Goal: Task Accomplishment & Management: Manage account settings

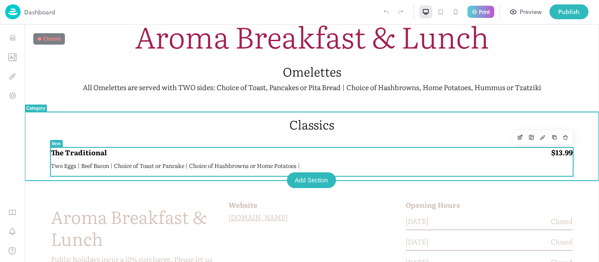
scroll to position [101, 0]
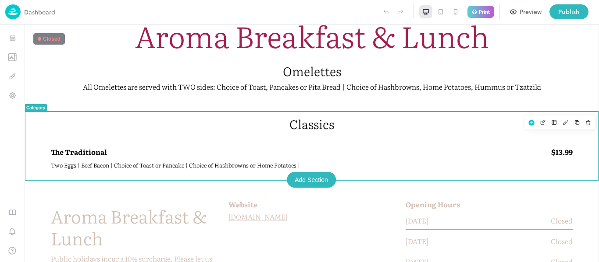
click at [301, 134] on div "Classics" at bounding box center [311, 132] width 521 height 31
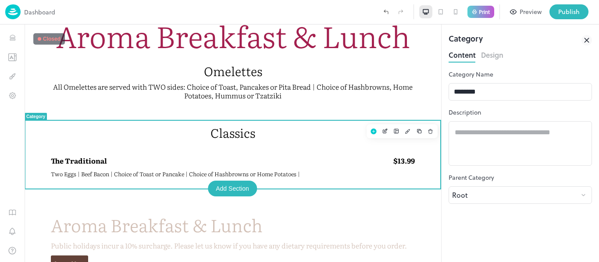
click at [491, 58] on button "Design" at bounding box center [492, 54] width 22 height 12
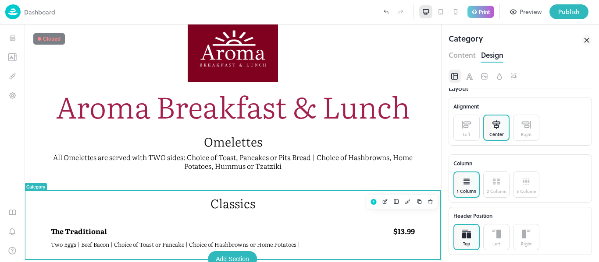
scroll to position [30, 0]
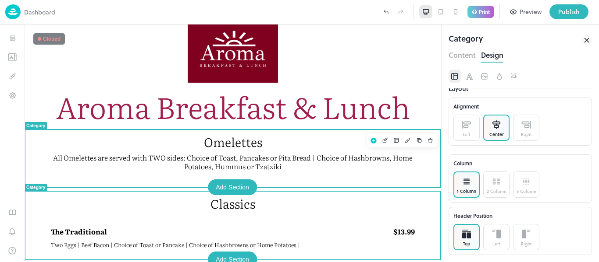
click at [212, 148] on p "Omelettes" at bounding box center [233, 142] width 364 height 15
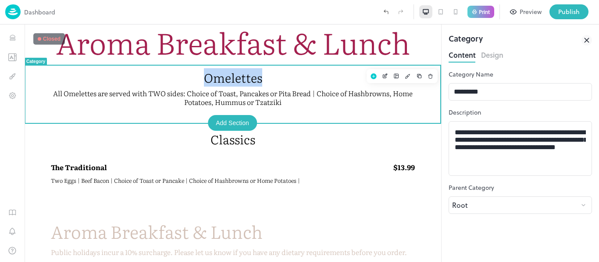
scroll to position [96, 0]
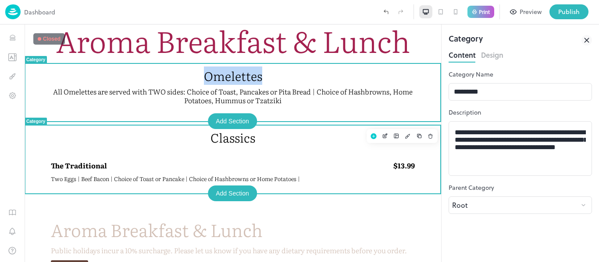
click at [246, 145] on p "Classics" at bounding box center [233, 137] width 364 height 15
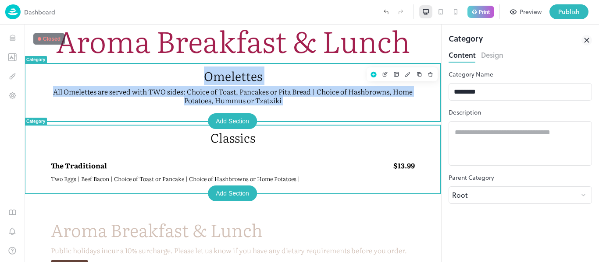
drag, startPoint x: 92, startPoint y: 136, endPoint x: 105, endPoint y: 75, distance: 62.2
click at [105, 75] on div "Aroma Breakfast & Lunch Omelettes All Omelettes are served with TWO sides: Choi…" at bounding box center [233, 191] width 416 height 526
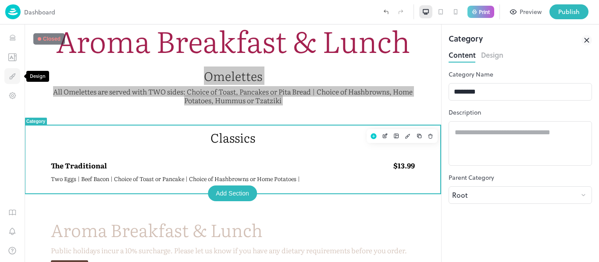
click at [11, 70] on button "Design" at bounding box center [12, 76] width 16 height 16
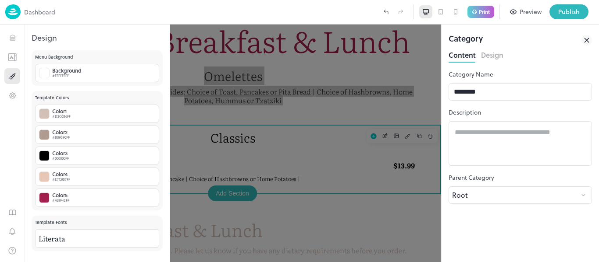
click at [17, 45] on div "1" at bounding box center [12, 144] width 25 height 238
click at [14, 42] on button "Items" at bounding box center [12, 38] width 16 height 16
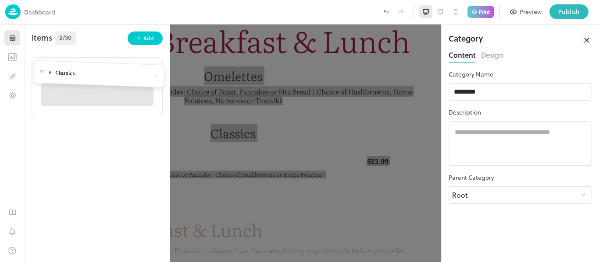
drag, startPoint x: 37, startPoint y: 128, endPoint x: 39, endPoint y: 65, distance: 62.2
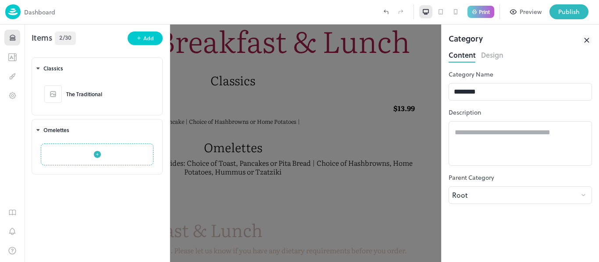
click at [312, 123] on div at bounding box center [299, 131] width 599 height 262
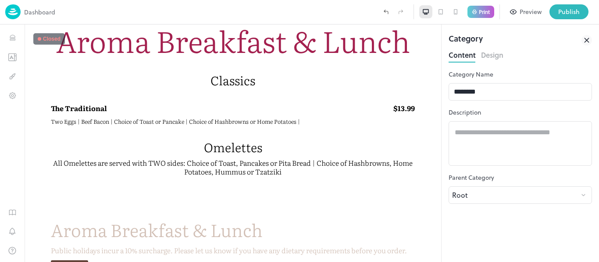
click at [521, 15] on div "Preview" at bounding box center [530, 12] width 22 height 10
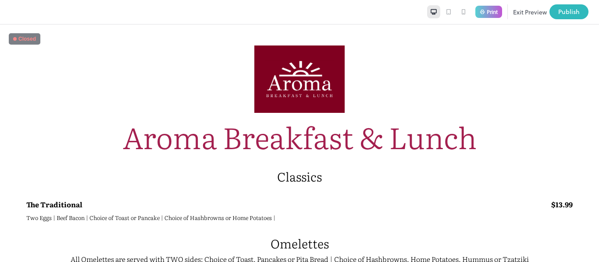
click at [538, 8] on button "Exit Preview" at bounding box center [530, 11] width 34 height 15
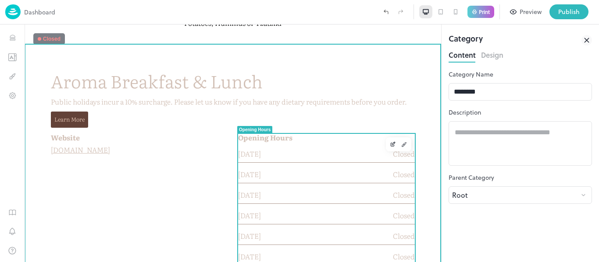
scroll to position [244, 0]
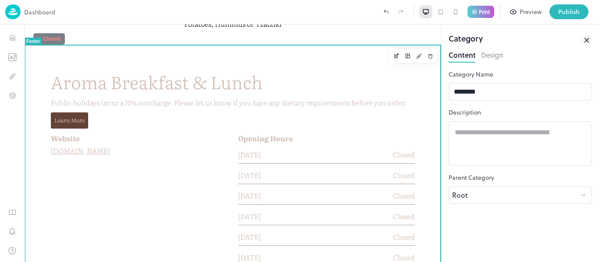
click at [347, 112] on div "Aroma Breakfast & Lunch Public holidays incur a 10% surcharge. Please let us kn…" at bounding box center [233, 100] width 374 height 68
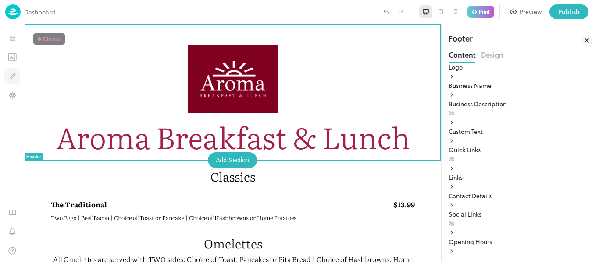
click at [15, 80] on icon "Design" at bounding box center [12, 76] width 8 height 8
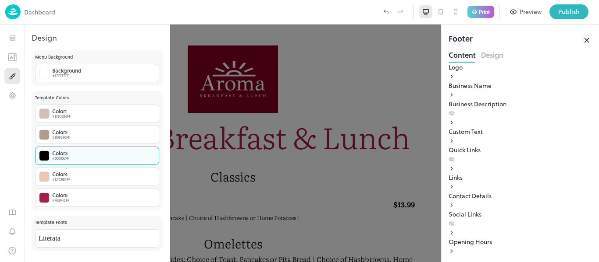
click at [72, 152] on div "Color 3 #000000FF" at bounding box center [97, 156] width 124 height 18
click at [72, 262] on div at bounding box center [299, 262] width 599 height 0
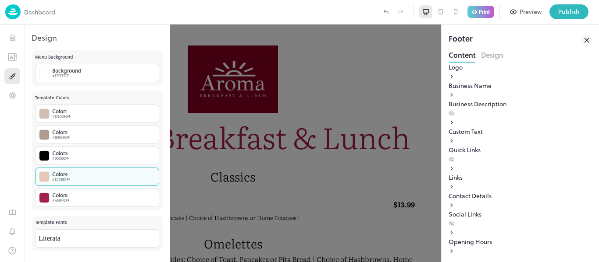
click at [74, 182] on div "Color 4 #E7C8B7FF" at bounding box center [97, 177] width 124 height 18
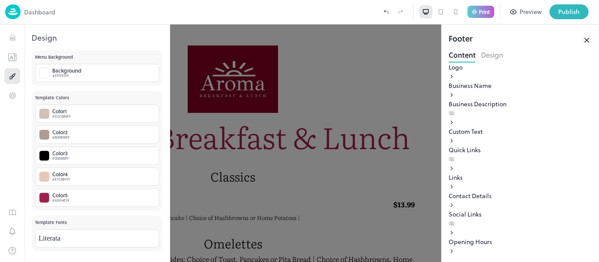
click at [39, 262] on button "Custom" at bounding box center [28, 266] width 21 height 9
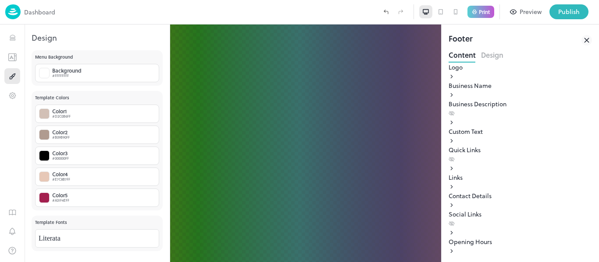
click at [18, 262] on button "Select" at bounding box center [9, 266] width 18 height 9
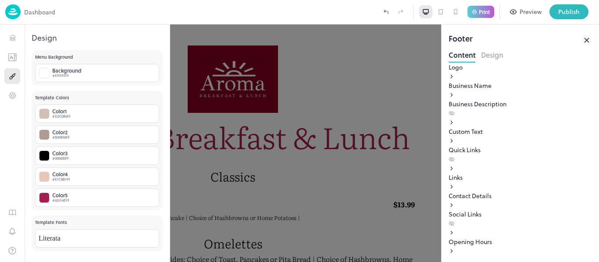
click at [94, 262] on div at bounding box center [299, 262] width 599 height 0
click at [94, 110] on div "Color 1 #D2C0B6FF" at bounding box center [97, 114] width 124 height 18
click at [109, 262] on div at bounding box center [299, 262] width 599 height 0
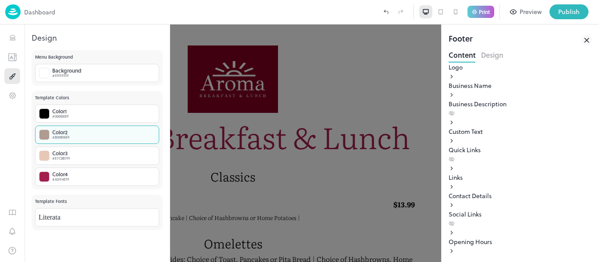
click at [81, 140] on div "Color 2 #B09B90FF" at bounding box center [97, 135] width 124 height 18
click at [126, 262] on div at bounding box center [299, 262] width 599 height 0
click at [73, 133] on div "Color 2 #E7C8B7FF" at bounding box center [97, 135] width 124 height 18
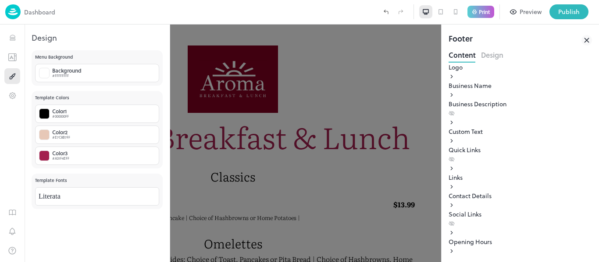
click at [57, 262] on div at bounding box center [299, 262] width 599 height 0
click at [61, 135] on div "#E7C8B7FF" at bounding box center [61, 137] width 18 height 5
click at [148, 262] on div at bounding box center [299, 262] width 599 height 0
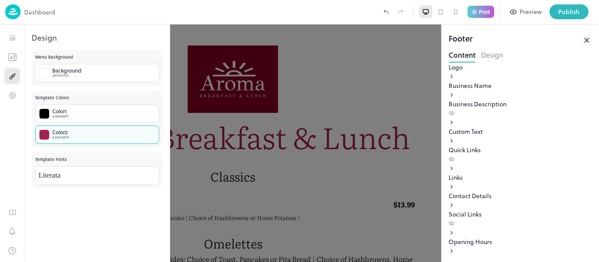
click at [92, 135] on div "Color 2 #A31F4EFF" at bounding box center [97, 135] width 124 height 18
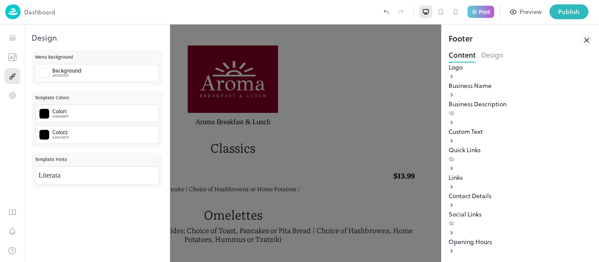
click at [131, 262] on div at bounding box center [299, 262] width 599 height 0
click at [265, 95] on div at bounding box center [299, 131] width 599 height 262
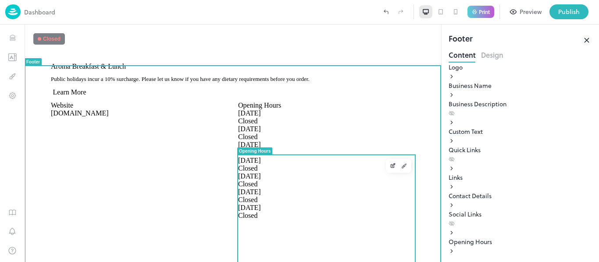
scroll to position [218, 0]
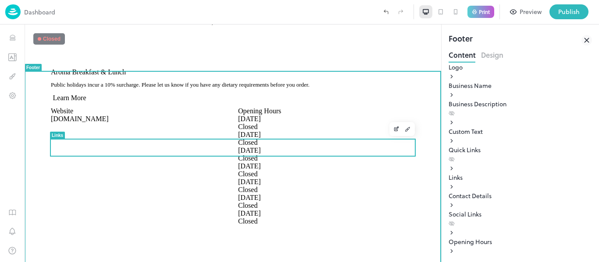
click at [71, 102] on link "Learn More" at bounding box center [68, 98] width 35 height 8
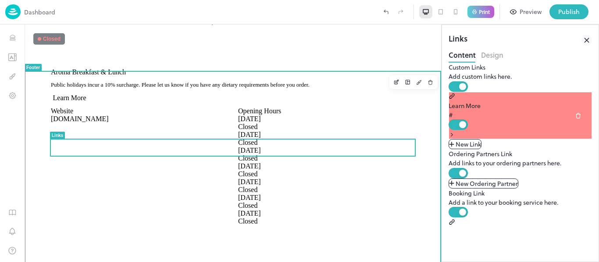
click at [151, 216] on div "Website [DOMAIN_NAME]" at bounding box center [139, 171] width 187 height 129
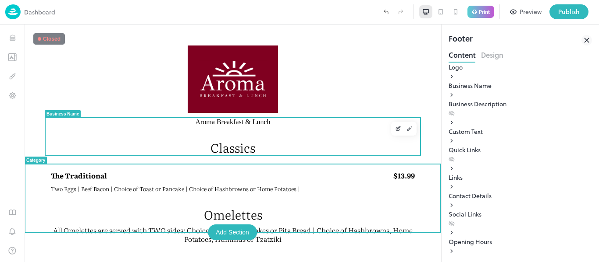
click at [195, 126] on span "Aroma Breakfast & Lunch" at bounding box center [232, 122] width 75 height 8
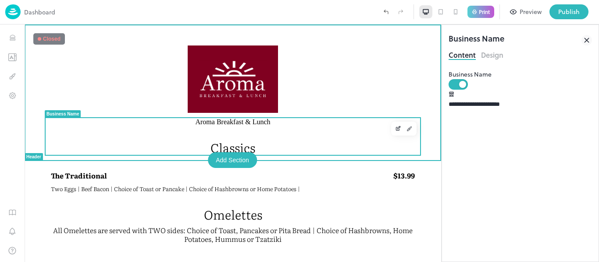
click at [195, 126] on span "Aroma Breakfast & Lunch" at bounding box center [232, 122] width 75 height 8
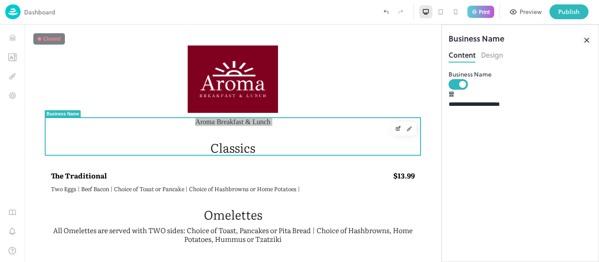
click at [503, 54] on div "Content Design" at bounding box center [519, 55] width 143 height 14
click at [489, 56] on button "Design" at bounding box center [492, 54] width 22 height 12
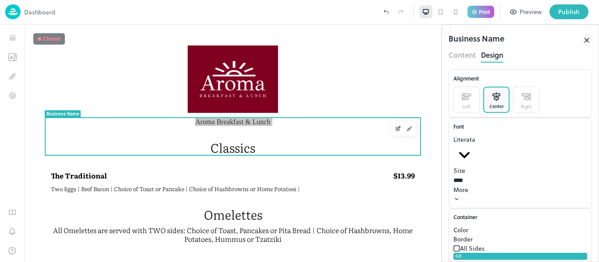
scroll to position [53, 0]
click at [475, 151] on div at bounding box center [475, 151] width 0 height 0
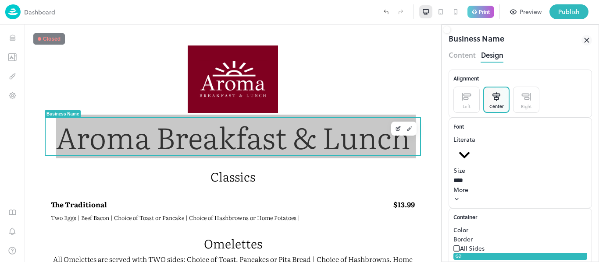
type input "**"
click at [529, 262] on div at bounding box center [299, 262] width 599 height 0
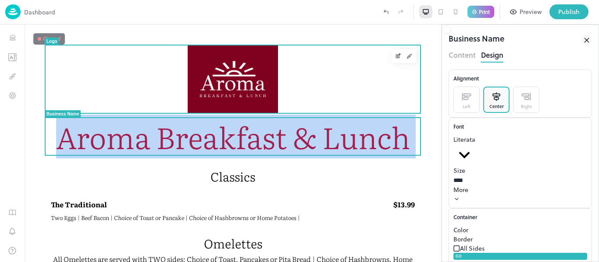
click at [340, 50] on div at bounding box center [233, 79] width 374 height 67
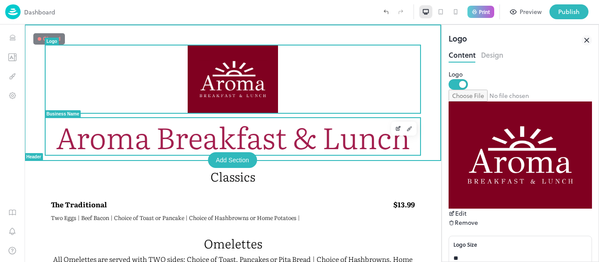
click at [329, 170] on p "Classics" at bounding box center [233, 176] width 364 height 15
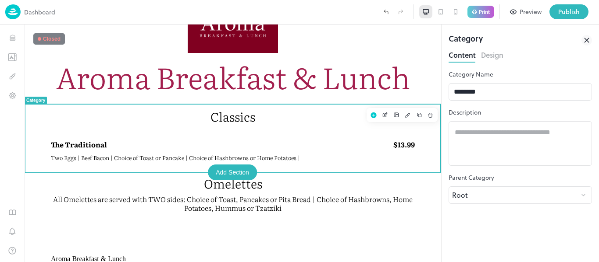
scroll to position [76, 0]
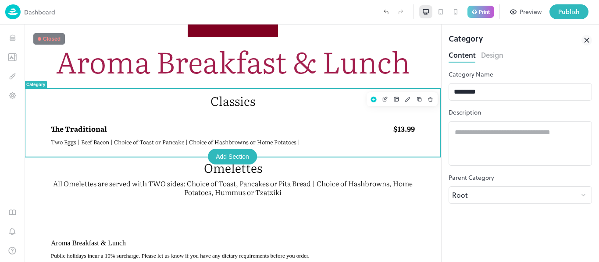
click at [313, 115] on div "Classics" at bounding box center [233, 108] width 364 height 31
click at [490, 59] on button "Design" at bounding box center [492, 54] width 22 height 12
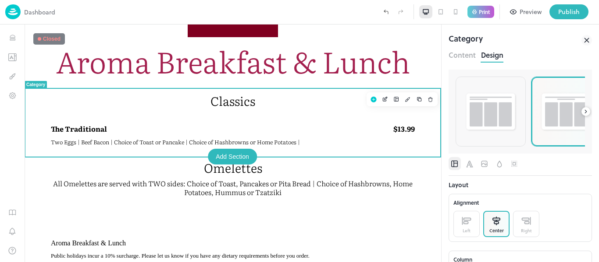
click at [553, 109] on img at bounding box center [565, 111] width 53 height 41
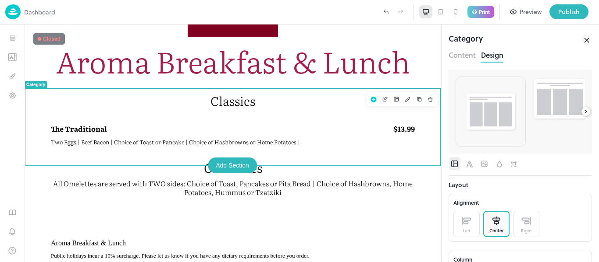
click at [589, 112] on div at bounding box center [585, 111] width 9 height 9
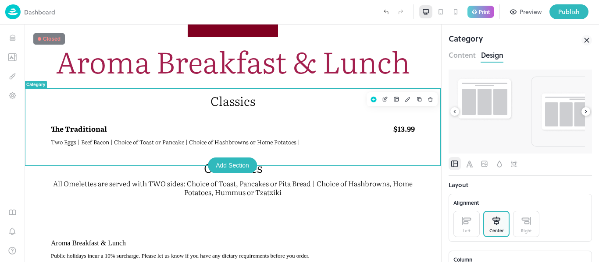
click at [589, 112] on div at bounding box center [585, 111] width 9 height 9
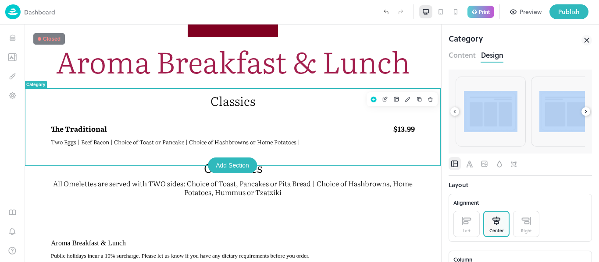
click at [585, 112] on icon at bounding box center [585, 112] width 6 height 6
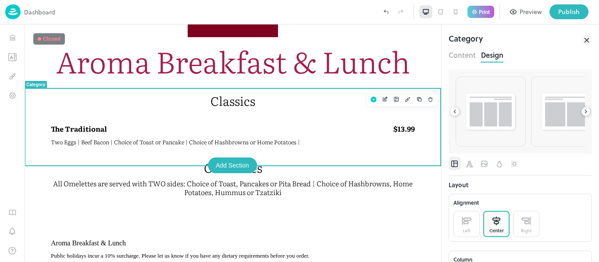
click at [585, 112] on icon at bounding box center [585, 112] width 6 height 6
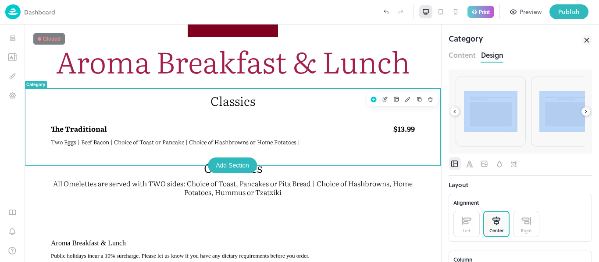
click at [585, 112] on icon at bounding box center [585, 112] width 6 height 6
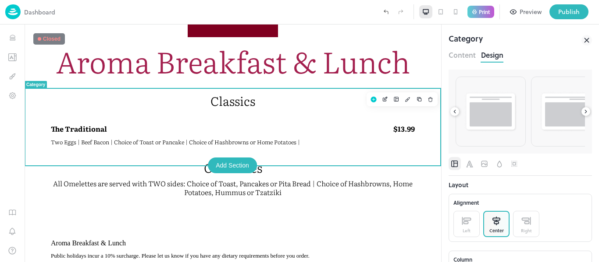
click at [585, 112] on icon at bounding box center [585, 112] width 6 height 6
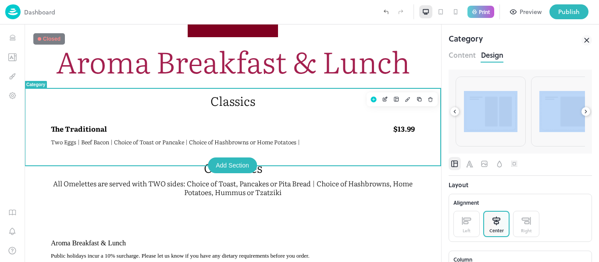
click at [585, 112] on icon at bounding box center [585, 112] width 6 height 6
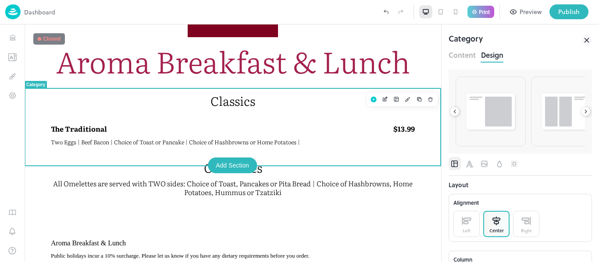
click at [585, 112] on icon at bounding box center [585, 112] width 6 height 6
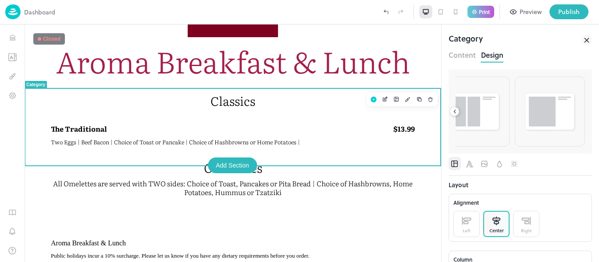
click at [585, 112] on div at bounding box center [519, 112] width 143 height 84
click at [534, 112] on img at bounding box center [549, 111] width 53 height 41
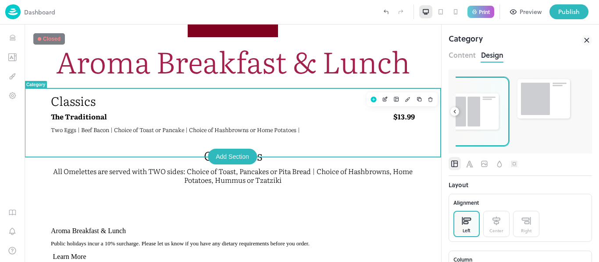
click at [490, 113] on img at bounding box center [473, 111] width 53 height 41
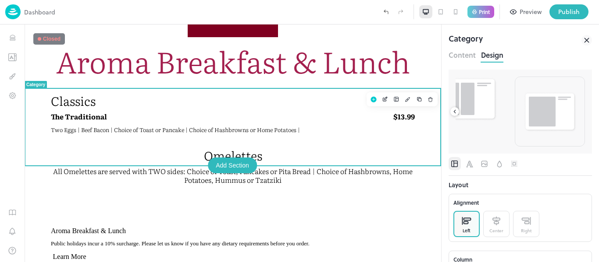
click at [453, 111] on icon at bounding box center [454, 112] width 6 height 6
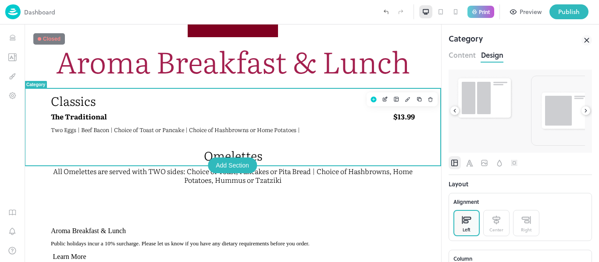
click at [453, 111] on icon at bounding box center [454, 111] width 6 height 6
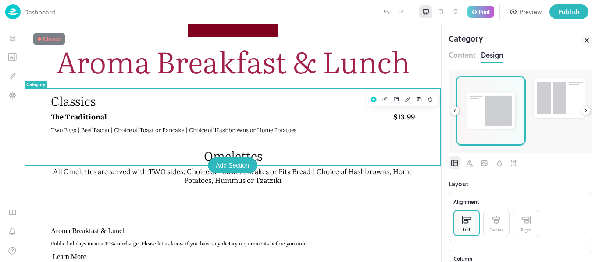
click at [497, 112] on img at bounding box center [490, 110] width 53 height 41
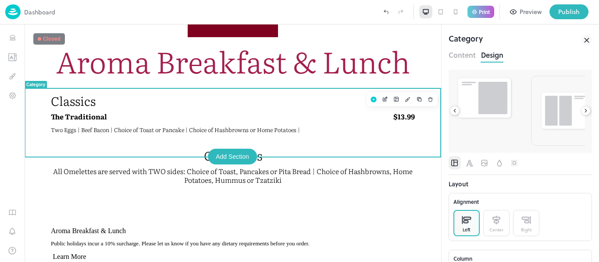
click at [251, 134] on span "Two Eggs | Beef Bacon | Choice of Toast or Pancake | Choice of Hashbrowns or Ho…" at bounding box center [175, 130] width 249 height 8
click at [155, 136] on div "The Traditional $13.99 Two Eggs | Beef Bacon | Choice of Toast or Pancake | Cho…" at bounding box center [233, 125] width 364 height 27
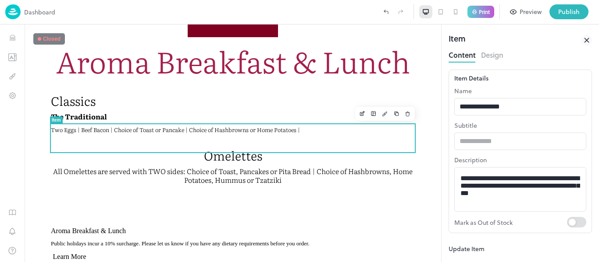
click at [490, 53] on button "Design" at bounding box center [492, 54] width 22 height 12
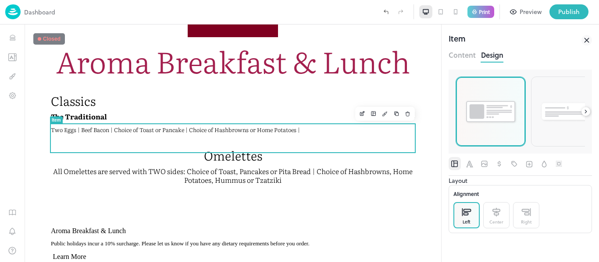
click at [503, 111] on img at bounding box center [490, 112] width 53 height 26
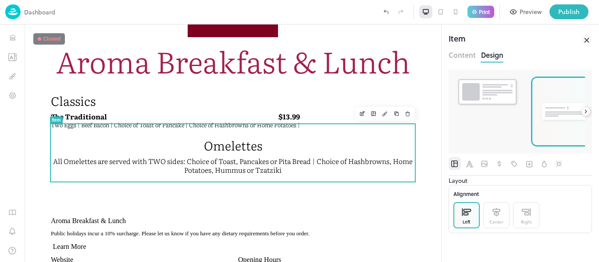
click at [558, 114] on img at bounding box center [565, 112] width 53 height 22
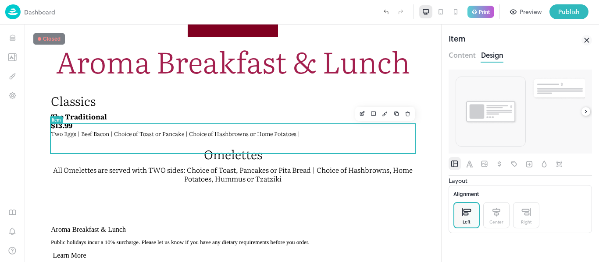
click at [591, 114] on div at bounding box center [519, 112] width 143 height 84
click at [585, 113] on icon at bounding box center [585, 112] width 6 height 6
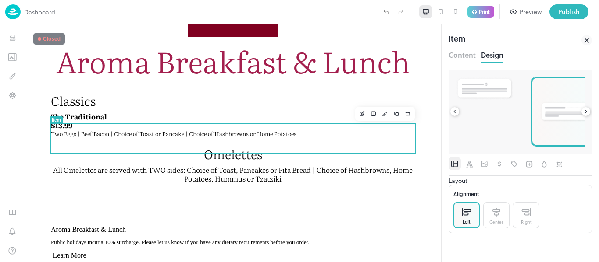
click at [561, 113] on img at bounding box center [565, 112] width 53 height 22
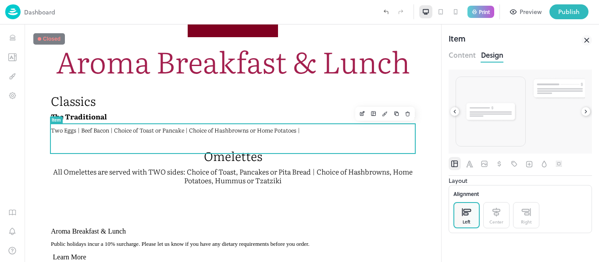
click at [588, 113] on div at bounding box center [585, 111] width 9 height 9
click at [564, 112] on img at bounding box center [565, 111] width 53 height 23
click at [589, 115] on div at bounding box center [519, 112] width 143 height 84
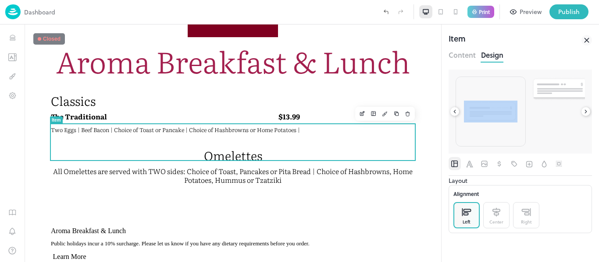
click at [586, 112] on icon at bounding box center [585, 112] width 6 height 6
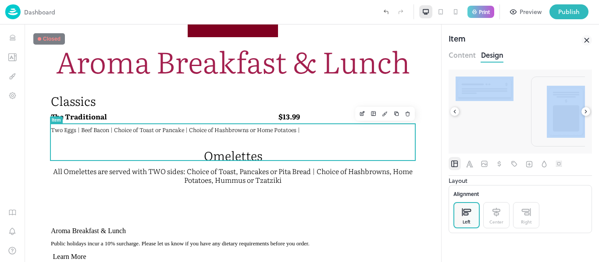
click at [586, 112] on icon at bounding box center [585, 112] width 6 height 6
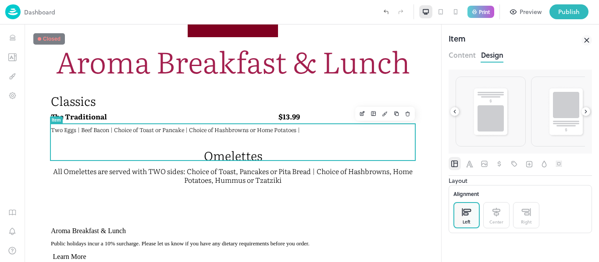
click at [586, 112] on icon at bounding box center [585, 112] width 6 height 6
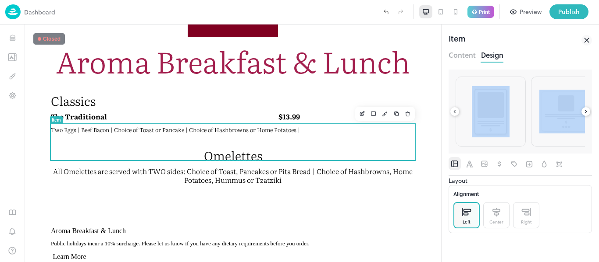
click at [586, 112] on icon at bounding box center [585, 112] width 6 height 6
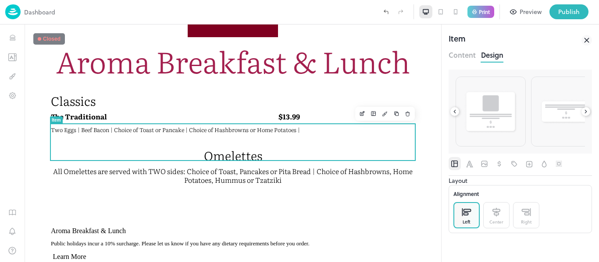
click at [586, 112] on icon at bounding box center [585, 112] width 6 height 6
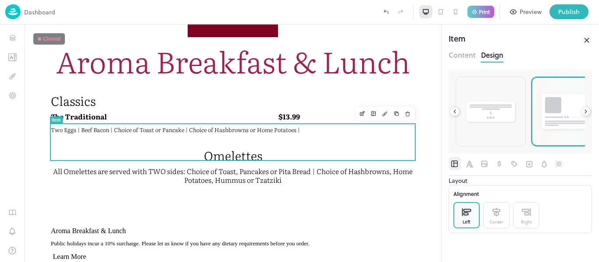
click at [562, 113] on img at bounding box center [565, 112] width 53 height 40
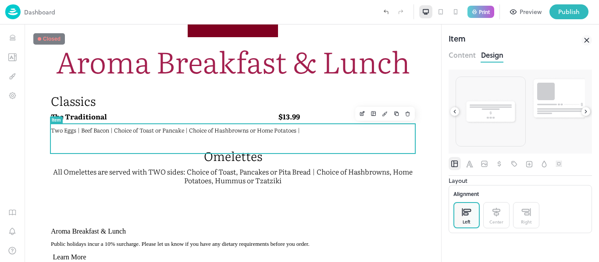
click at [584, 113] on icon at bounding box center [585, 112] width 6 height 6
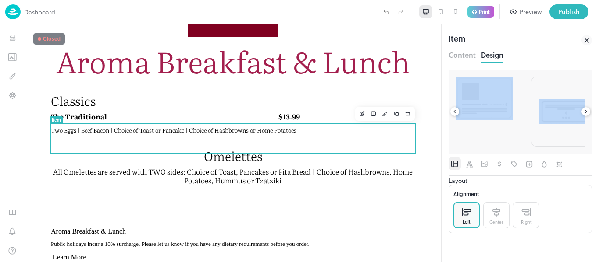
click at [584, 113] on icon at bounding box center [585, 112] width 6 height 6
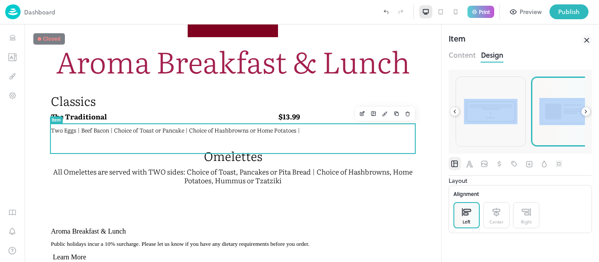
click at [561, 116] on img at bounding box center [565, 112] width 53 height 28
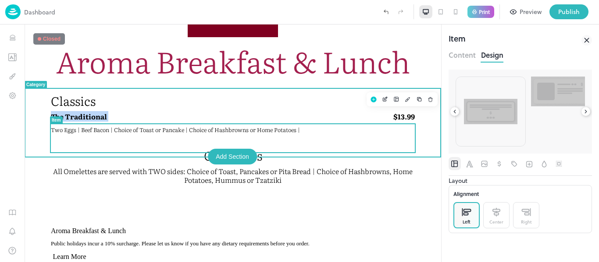
drag, startPoint x: 184, startPoint y: 135, endPoint x: 374, endPoint y: 151, distance: 189.9
click at [252, 104] on div "Classics The Traditional $13.99 Two Eggs | Beef Bacon | Choice of Toast or Panc…" at bounding box center [233, 116] width 364 height 46
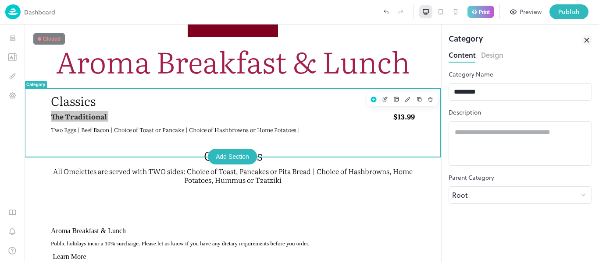
click at [491, 53] on button "Design" at bounding box center [492, 54] width 22 height 12
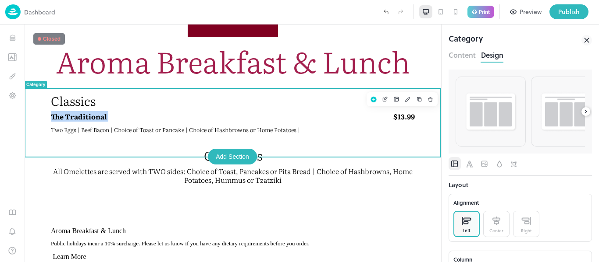
click at [395, 107] on div at bounding box center [402, 99] width 78 height 21
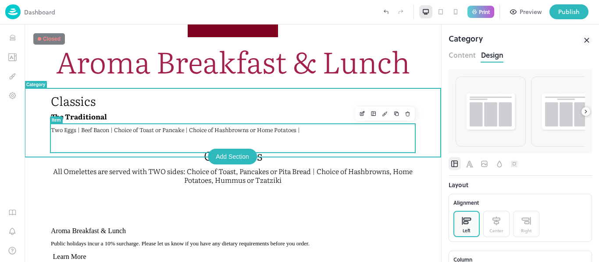
click at [336, 121] on div "$13.99" at bounding box center [261, 116] width 305 height 9
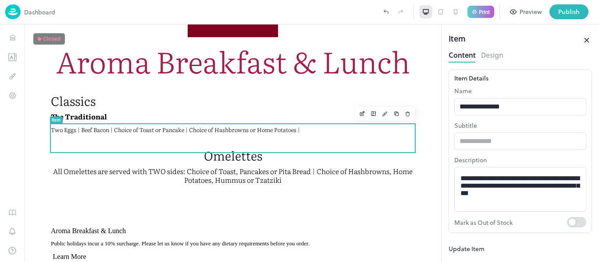
click at [493, 56] on button "Design" at bounding box center [492, 54] width 22 height 12
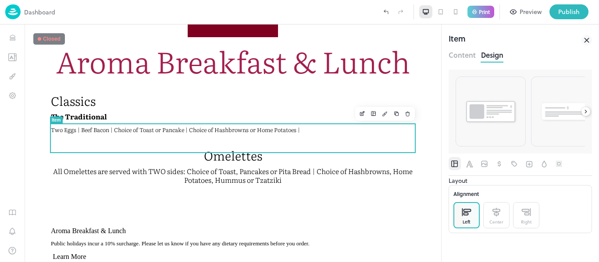
click at [584, 113] on icon at bounding box center [585, 112] width 6 height 6
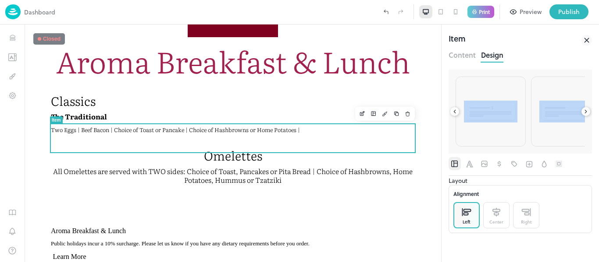
click at [584, 113] on icon at bounding box center [585, 112] width 6 height 6
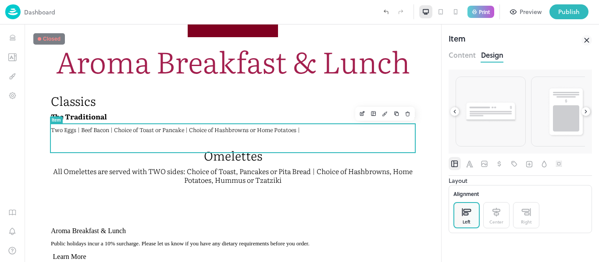
click at [584, 113] on icon at bounding box center [585, 112] width 6 height 6
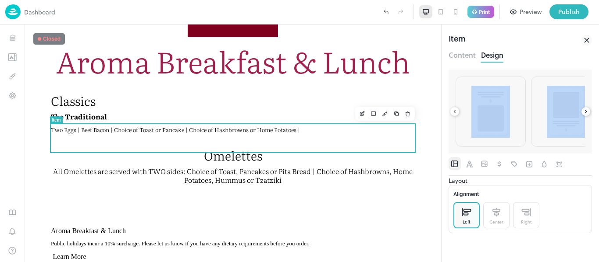
click at [584, 113] on icon at bounding box center [585, 112] width 6 height 6
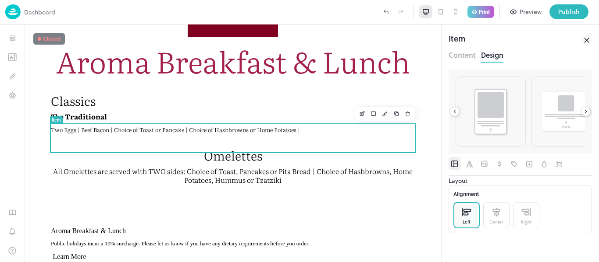
click at [584, 113] on icon at bounding box center [585, 112] width 6 height 6
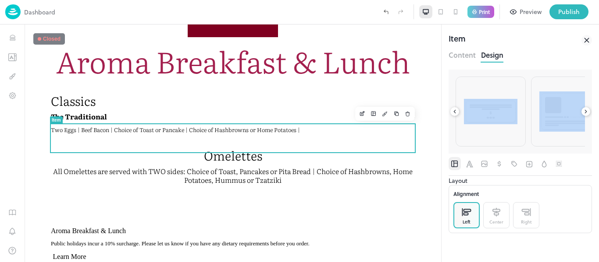
click at [584, 113] on icon at bounding box center [585, 112] width 6 height 6
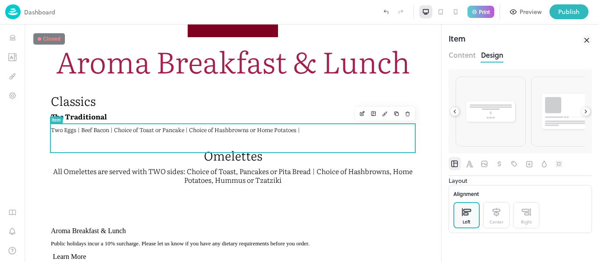
click at [584, 113] on icon at bounding box center [585, 112] width 6 height 6
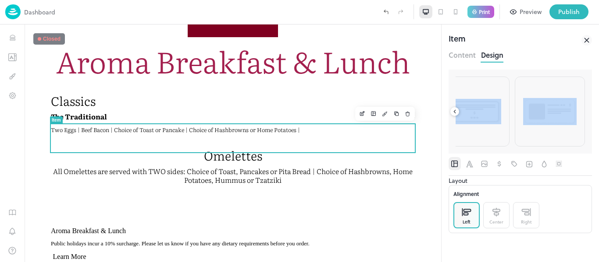
click at [584, 113] on div at bounding box center [549, 111] width 69 height 69
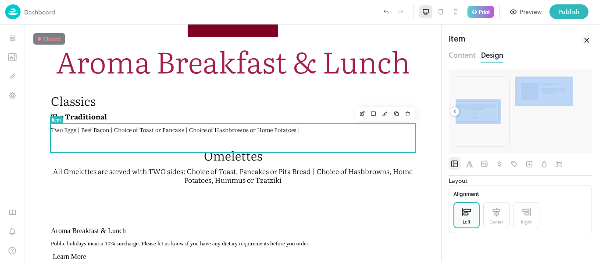
click at [584, 106] on div at bounding box center [549, 92] width 70 height 30
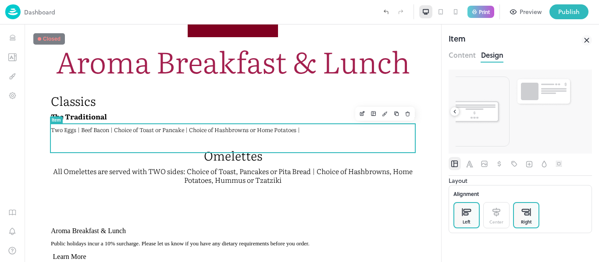
click at [534, 219] on div "Right" at bounding box center [526, 215] width 26 height 26
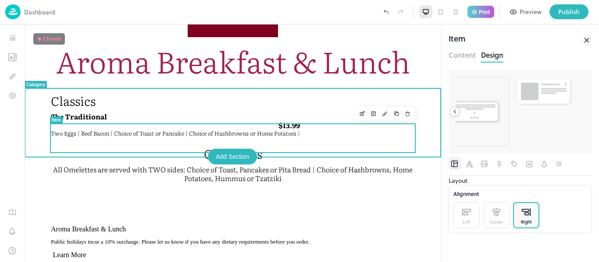
click at [150, 138] on div "The Traditional $13.99 Two Eggs | Beef Bacon | Choice of Toast or Pancake | Cho…" at bounding box center [175, 124] width 249 height 25
click at [156, 127] on div "$13.99" at bounding box center [175, 125] width 249 height 9
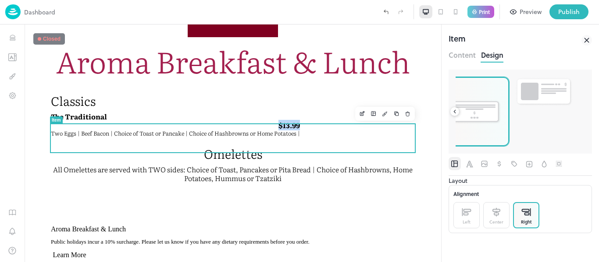
click at [489, 118] on img at bounding box center [473, 111] width 53 height 25
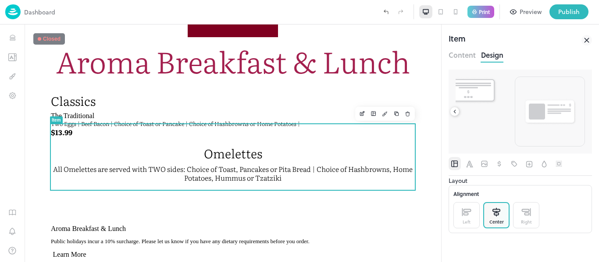
click at [457, 111] on icon at bounding box center [454, 112] width 6 height 6
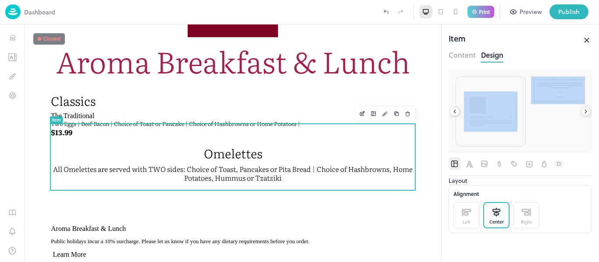
click at [457, 111] on icon at bounding box center [454, 112] width 6 height 6
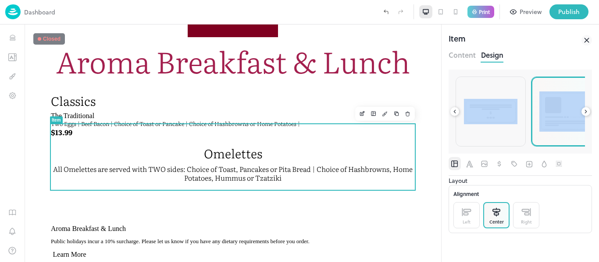
click at [552, 118] on img at bounding box center [565, 112] width 53 height 40
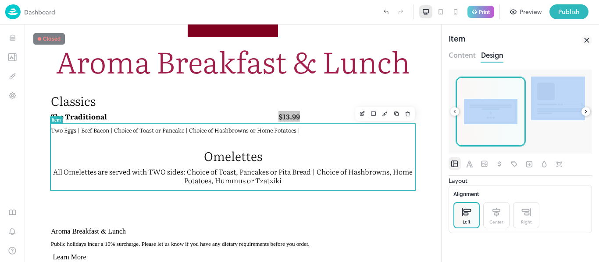
click at [497, 120] on img at bounding box center [490, 111] width 53 height 25
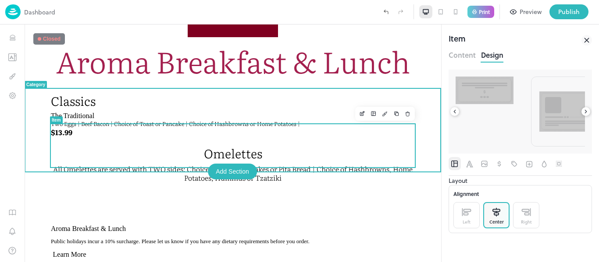
click at [288, 134] on div "The Traditional Two Eggs | Beef Bacon | Choice of Toast or Pancake | Choice of …" at bounding box center [175, 124] width 249 height 25
click at [279, 108] on p "Classics" at bounding box center [233, 100] width 364 height 15
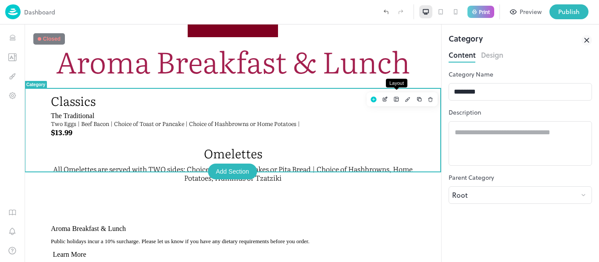
click at [394, 103] on button "Layout" at bounding box center [395, 99] width 11 height 11
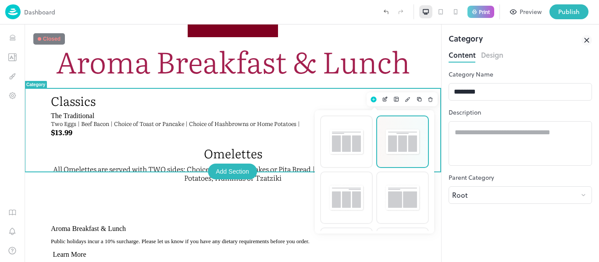
click at [404, 149] on img at bounding box center [402, 142] width 37 height 28
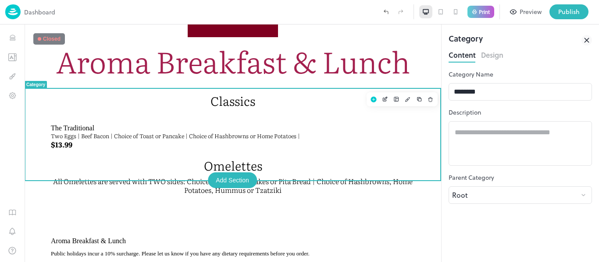
click at [395, 101] on icon "Layout" at bounding box center [396, 99] width 6 height 6
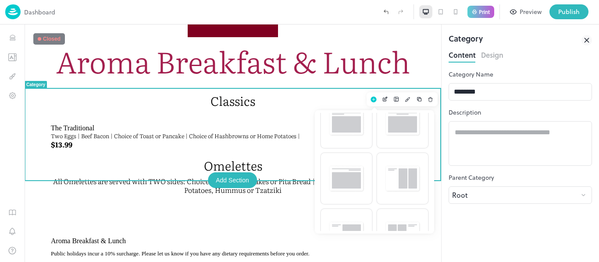
scroll to position [276, 0]
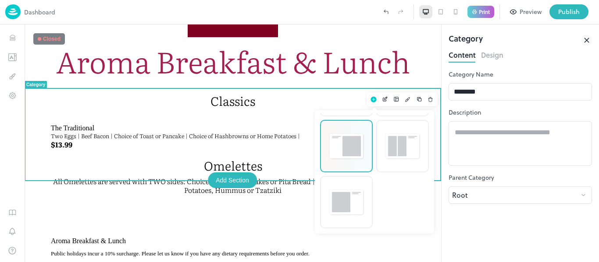
click at [339, 150] on img at bounding box center [346, 146] width 37 height 28
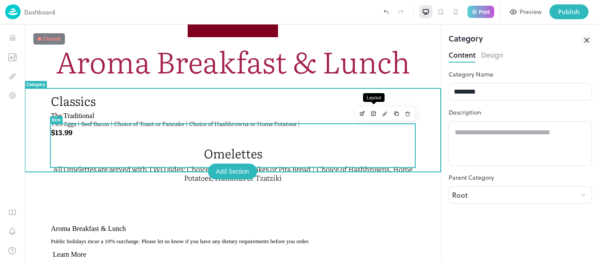
click at [372, 115] on icon "Layout" at bounding box center [373, 113] width 5 height 5
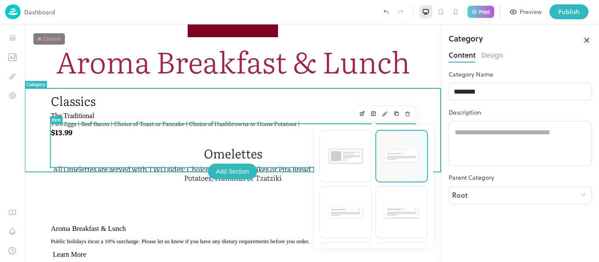
click at [400, 170] on div at bounding box center [401, 156] width 51 height 51
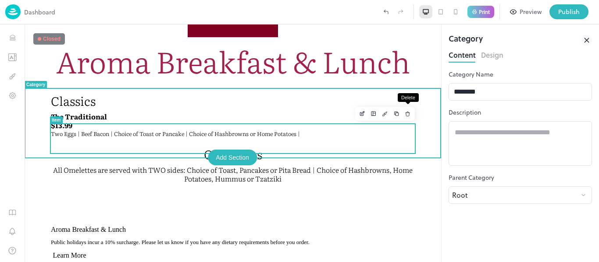
click at [405, 118] on button "Delete" at bounding box center [407, 113] width 11 height 11
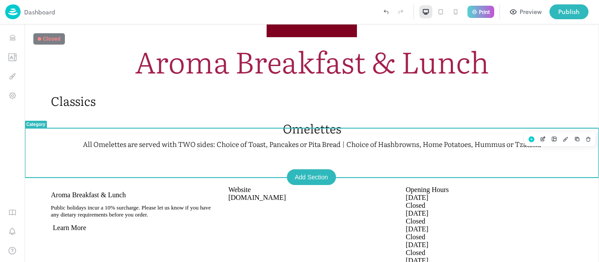
click at [315, 149] on p "All Omelettes are served with TWO sides: Choice of Toast, Pancakes or Pita Brea…" at bounding box center [311, 144] width 521 height 9
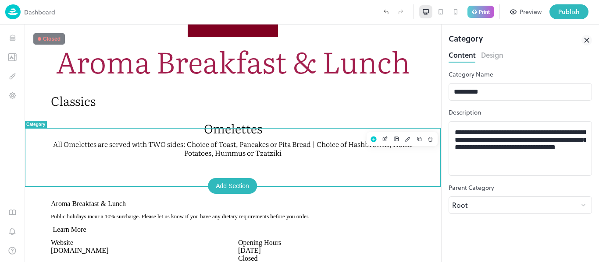
click at [498, 59] on button "Design" at bounding box center [492, 54] width 22 height 12
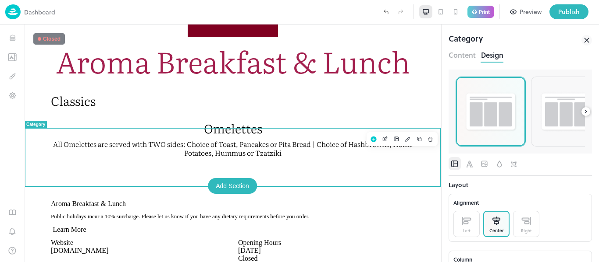
click at [493, 101] on img at bounding box center [490, 111] width 53 height 41
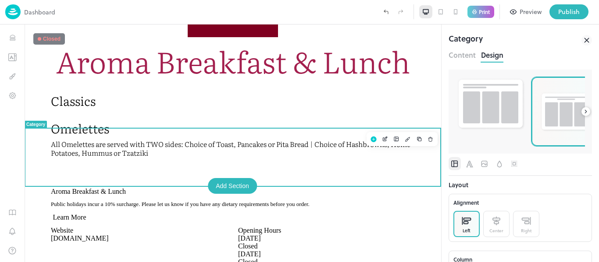
click at [545, 118] on img at bounding box center [565, 111] width 53 height 41
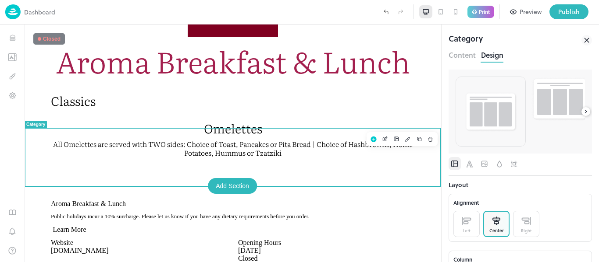
click at [587, 112] on icon at bounding box center [585, 112] width 6 height 6
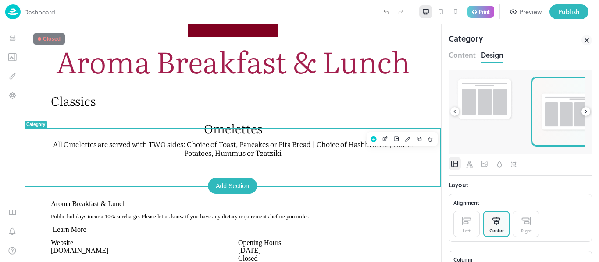
click at [558, 114] on img at bounding box center [565, 111] width 53 height 41
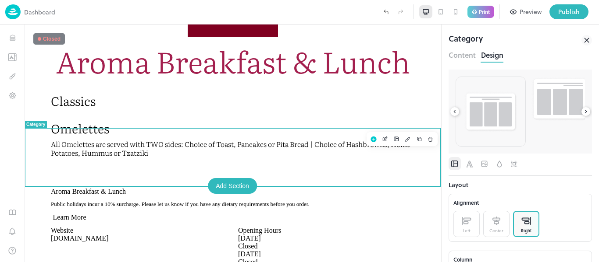
click at [589, 111] on div at bounding box center [585, 111] width 9 height 9
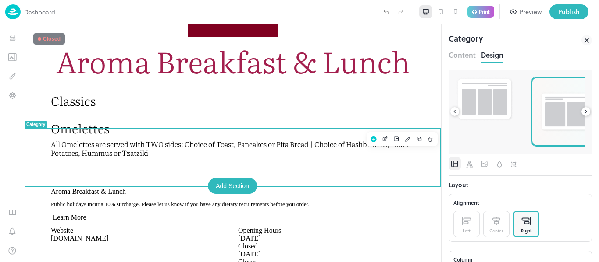
click at [575, 112] on img at bounding box center [565, 111] width 53 height 41
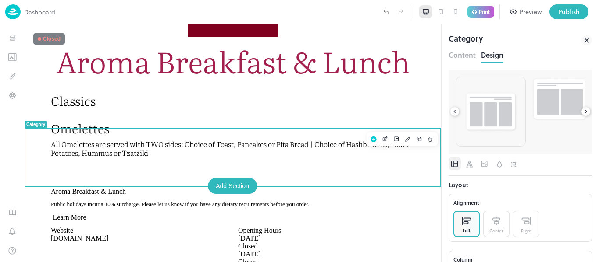
click at [585, 113] on icon at bounding box center [585, 112] width 6 height 6
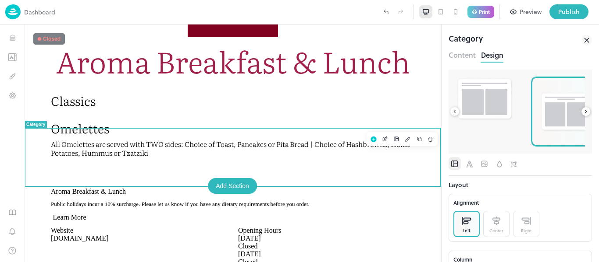
click at [565, 118] on img at bounding box center [565, 111] width 53 height 41
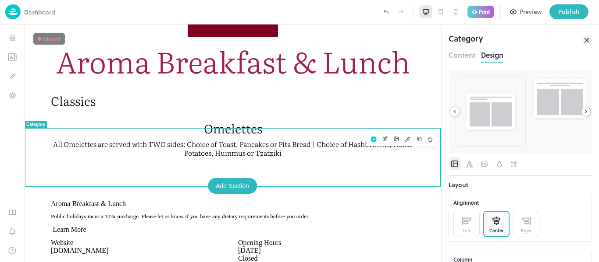
click at [584, 114] on icon at bounding box center [585, 112] width 6 height 6
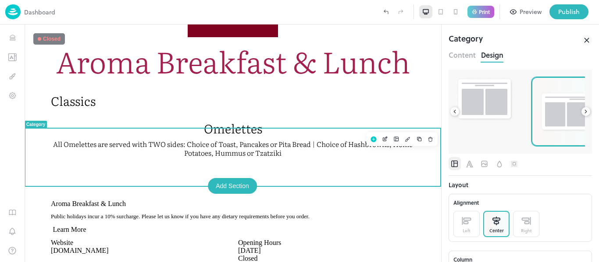
click at [560, 118] on img at bounding box center [565, 111] width 53 height 41
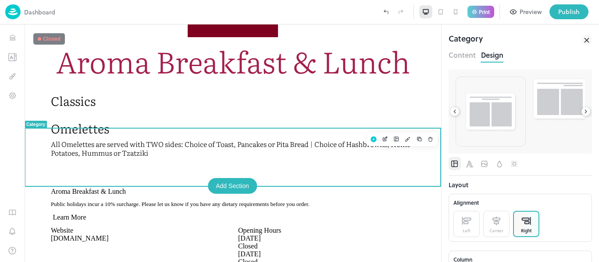
click at [584, 114] on icon at bounding box center [585, 112] width 6 height 6
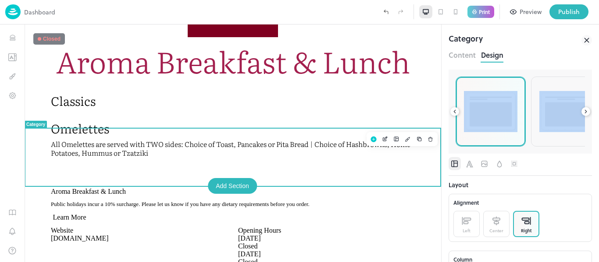
click at [500, 117] on img at bounding box center [490, 111] width 53 height 41
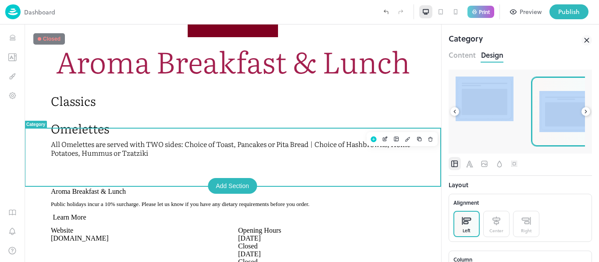
click at [543, 118] on img at bounding box center [565, 111] width 53 height 41
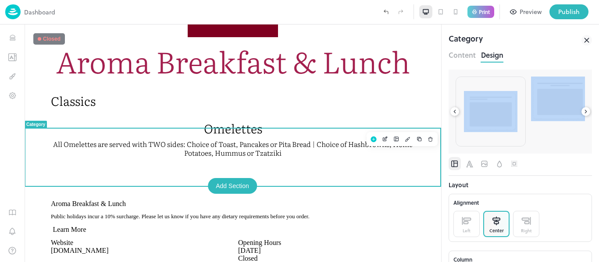
click at [587, 111] on icon at bounding box center [585, 112] width 6 height 6
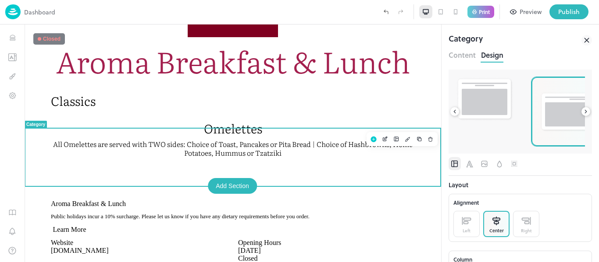
click at [556, 121] on img at bounding box center [565, 111] width 53 height 41
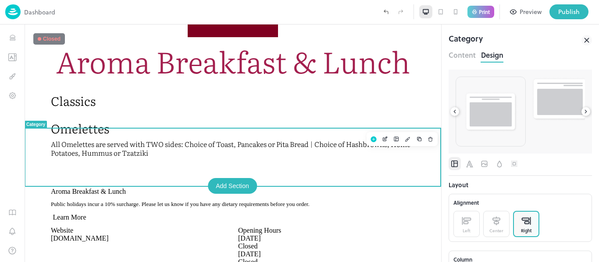
click at [586, 111] on icon at bounding box center [585, 111] width 2 height 3
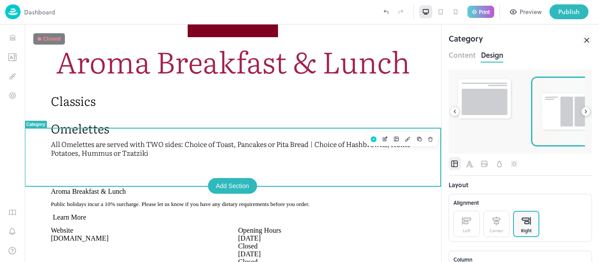
click at [560, 115] on img at bounding box center [565, 111] width 53 height 41
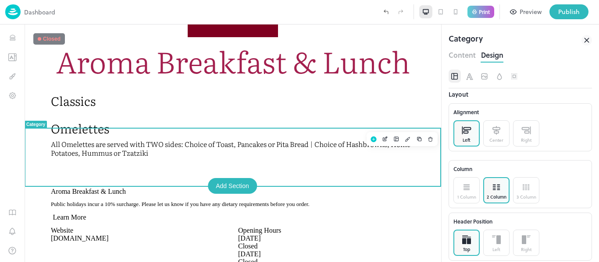
scroll to position [96, 0]
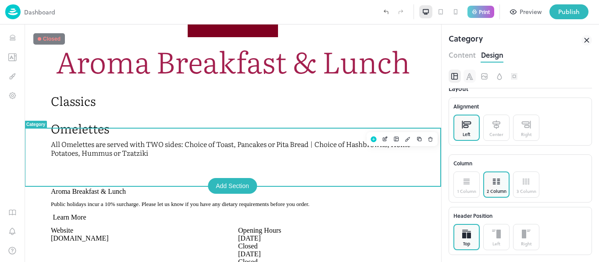
click at [468, 78] on icon "Font" at bounding box center [469, 76] width 9 height 9
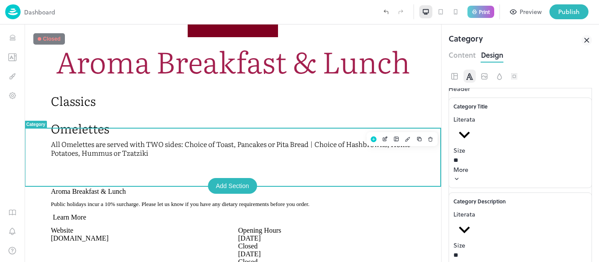
scroll to position [77, 0]
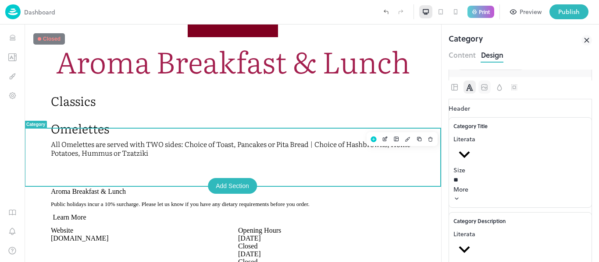
click at [484, 89] on icon "Image" at bounding box center [484, 87] width 9 height 9
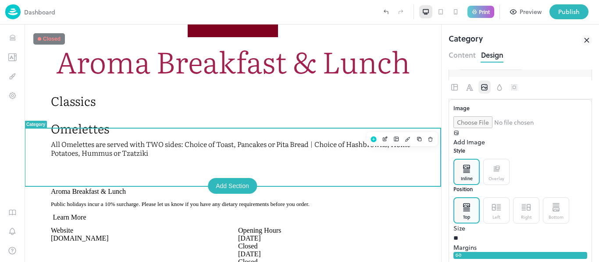
click at [490, 89] on div at bounding box center [519, 87] width 143 height 13
click at [497, 88] on icon "Background" at bounding box center [498, 87] width 5 height 7
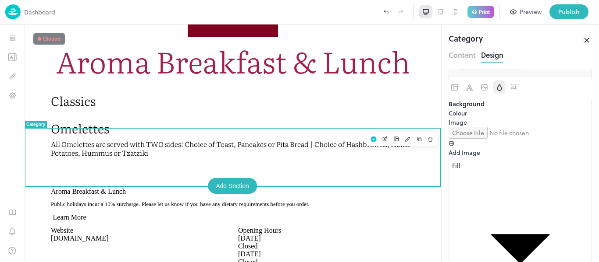
click at [506, 89] on div at bounding box center [519, 87] width 143 height 13
click at [511, 89] on icon "Spacing" at bounding box center [514, 87] width 9 height 9
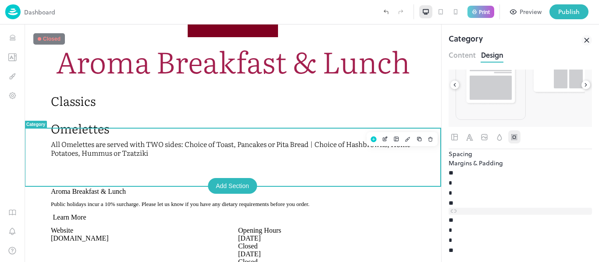
scroll to position [40, 0]
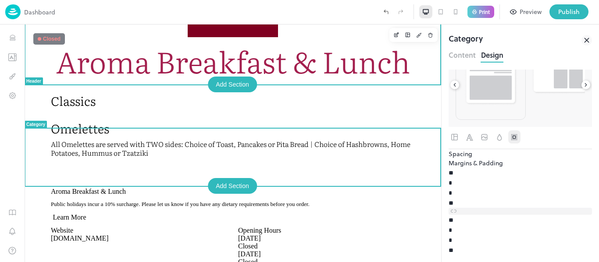
click at [105, 96] on p "Classics" at bounding box center [233, 100] width 364 height 15
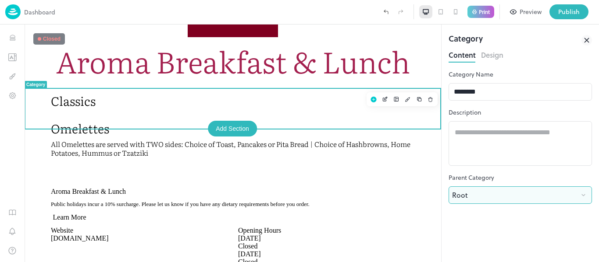
click at [482, 198] on body "**********" at bounding box center [299, 131] width 599 height 262
click at [481, 262] on div at bounding box center [299, 262] width 599 height 0
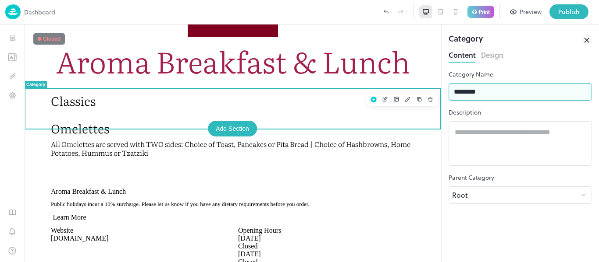
click at [495, 94] on input "********" at bounding box center [519, 92] width 143 height 18
type input "**********"
click at [499, 245] on div "**********" at bounding box center [519, 166] width 143 height 193
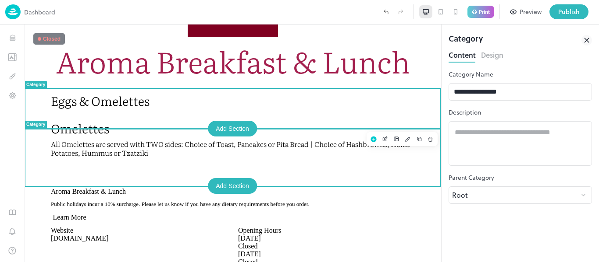
click at [245, 151] on p "All Omelettes are served with TWO sides: Choice of Toast, Pancakes or Pita Brea…" at bounding box center [233, 149] width 364 height 18
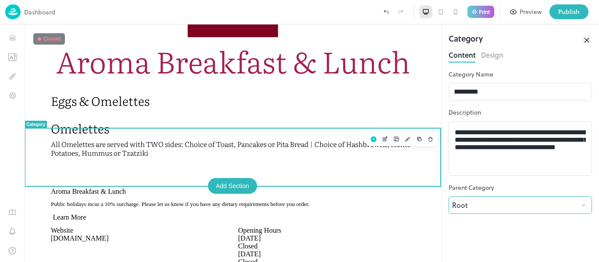
click at [475, 203] on body "**********" at bounding box center [299, 131] width 599 height 262
type input "**********"
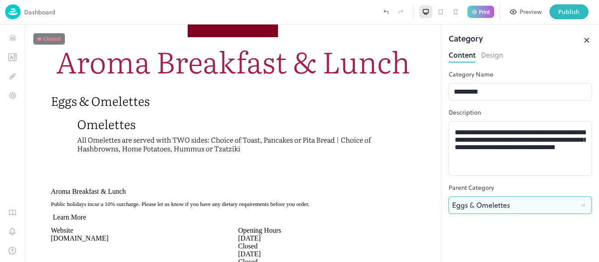
click at [478, 245] on div "**********" at bounding box center [519, 166] width 143 height 193
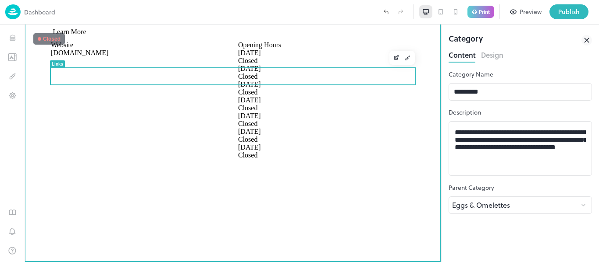
scroll to position [156, 0]
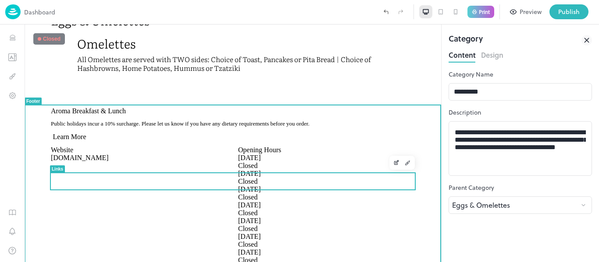
click at [66, 141] on link "Learn More" at bounding box center [68, 137] width 35 height 8
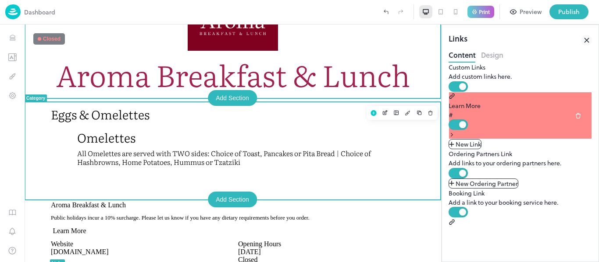
scroll to position [64, 0]
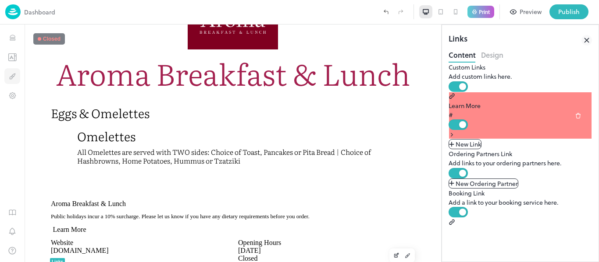
click at [11, 78] on icon "Design" at bounding box center [11, 78] width 2 height 2
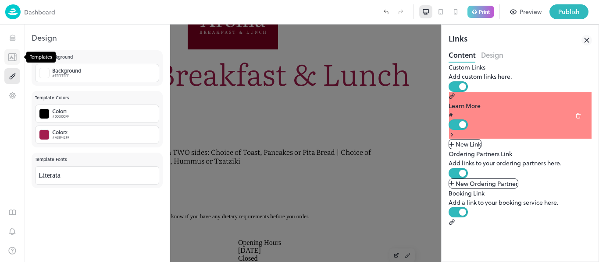
click at [11, 64] on button "Templates" at bounding box center [12, 57] width 16 height 16
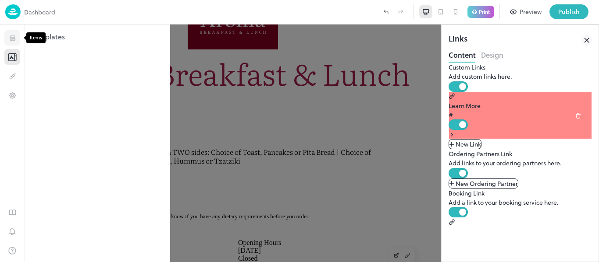
click at [11, 38] on icon "Items" at bounding box center [12, 38] width 5 height 0
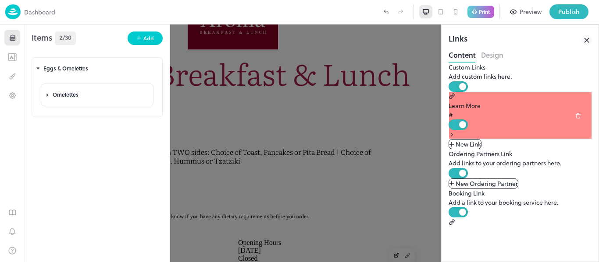
click at [104, 186] on div "Items 2/30 Add Eggs & Omelettes Omelettes To pick up a draggable item, press th…" at bounding box center [97, 144] width 145 height 238
click at [42, 95] on div "Omelettes" at bounding box center [97, 95] width 112 height 22
click at [57, 96] on icon at bounding box center [57, 95] width 6 height 6
click at [56, 96] on icon at bounding box center [57, 95] width 6 height 6
click at [46, 69] on icon at bounding box center [48, 69] width 6 height 6
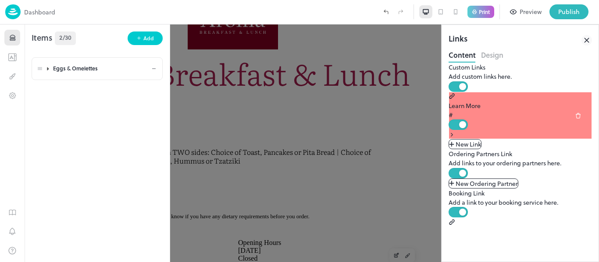
click at [46, 69] on icon at bounding box center [48, 69] width 6 height 6
click at [152, 68] on icon at bounding box center [153, 68] width 5 height 5
click at [17, 257] on div "Add" at bounding box center [10, 263] width 12 height 12
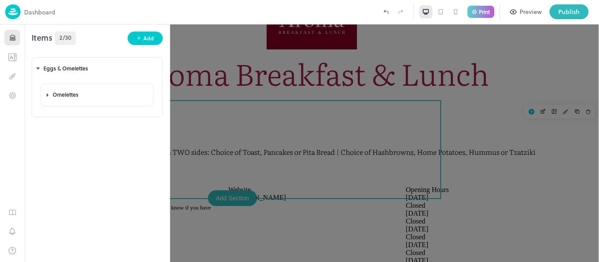
type input "**********"
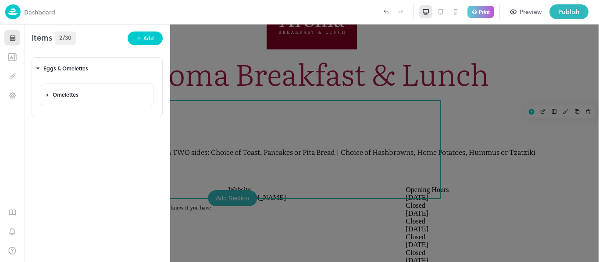
paste textarea "**********"
type textarea "**********"
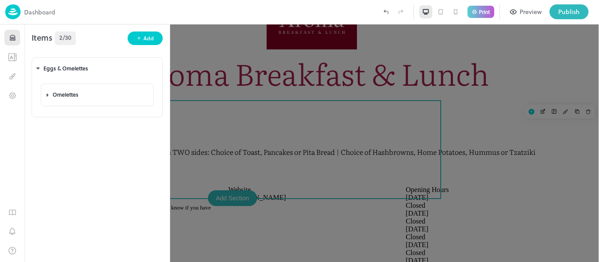
scroll to position [242, 0]
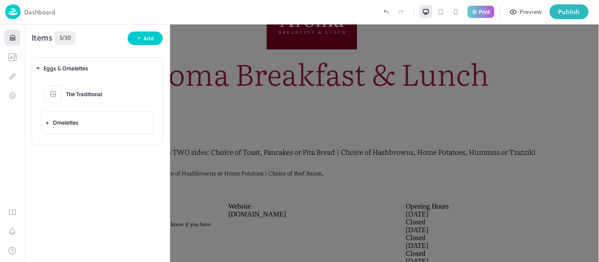
click at [257, 122] on div at bounding box center [299, 131] width 599 height 262
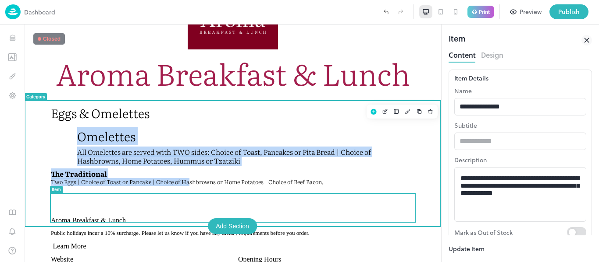
drag, startPoint x: 188, startPoint y: 195, endPoint x: 186, endPoint y: 128, distance: 66.7
click at [186, 128] on div "Eggs & Omelettes Omelettes All Omelettes are served with TWO sides: Choice of T…" at bounding box center [233, 146] width 364 height 81
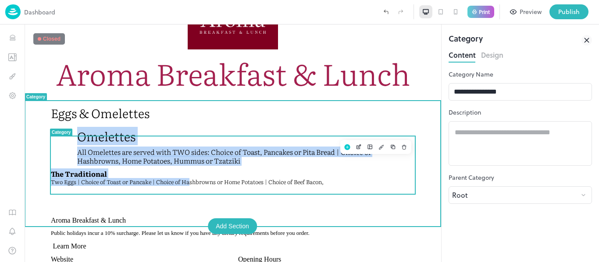
click at [206, 165] on p "All Omelettes are served with TWO sides: Choice of Toast, Pancakes or Pita Brea…" at bounding box center [232, 157] width 311 height 18
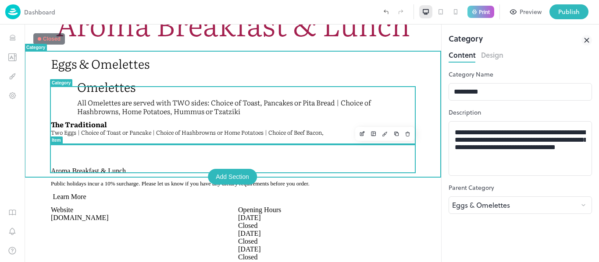
scroll to position [114, 0]
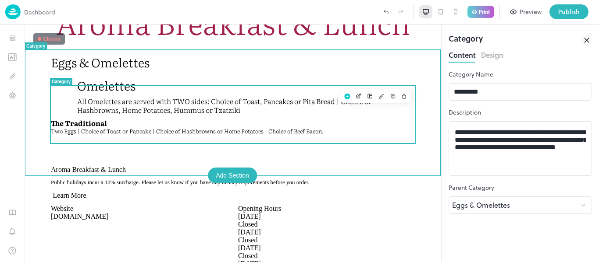
click at [158, 93] on p "Omelettes" at bounding box center [232, 85] width 311 height 15
click at [135, 93] on p "Omelettes" at bounding box center [232, 85] width 311 height 15
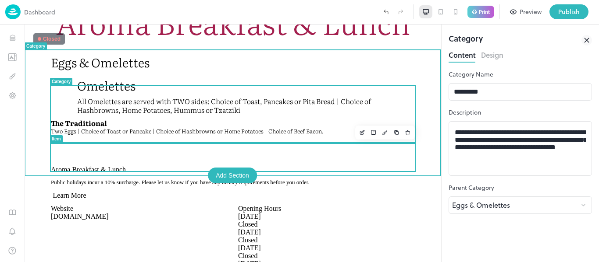
click at [124, 135] on div "The Traditional Two Eggs | Choice of Toast or Pancake | Choice of Hashbrowns or…" at bounding box center [187, 127] width 273 height 17
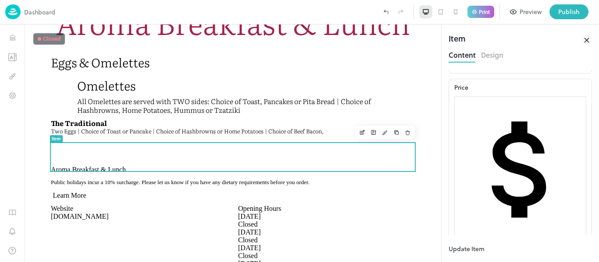
scroll to position [155, 0]
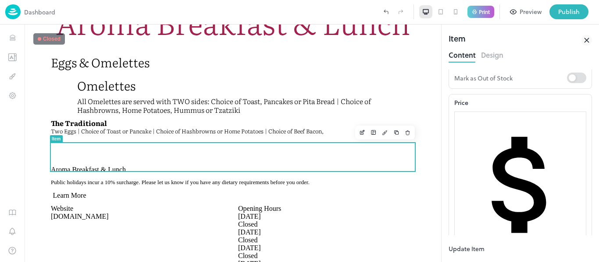
click at [498, 250] on input "number" at bounding box center [484, 254] width 61 height 9
type input "*****"
click at [539, 144] on div "Price ​ ***** ​ Add Variation" at bounding box center [519, 184] width 143 height 180
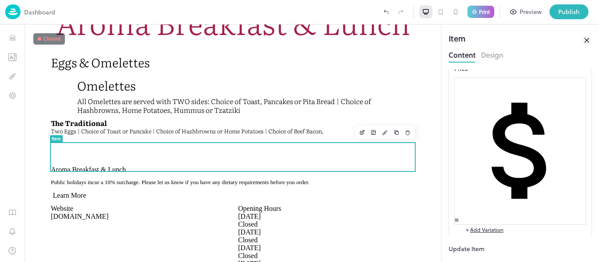
scroll to position [191, 0]
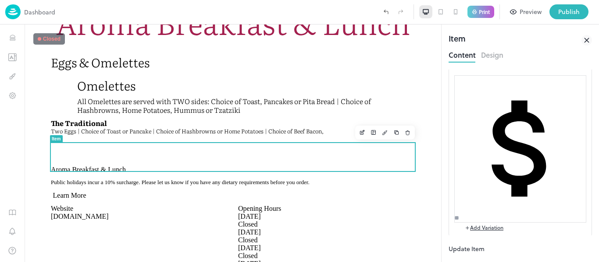
click at [484, 252] on button "Update Item" at bounding box center [466, 248] width 36 height 9
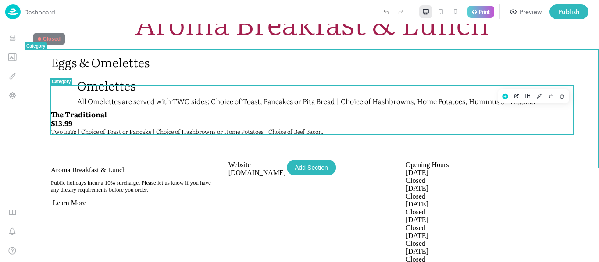
click at [453, 135] on div at bounding box center [311, 135] width 523 height 1
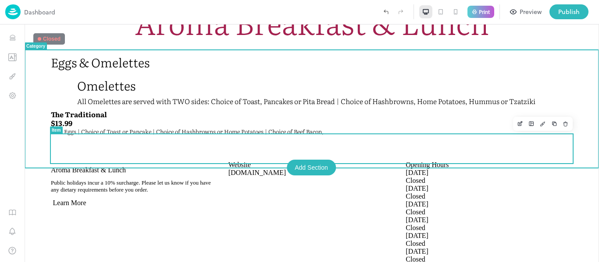
click at [323, 136] on div "The Traditional $13.99 Two Eggs | Choice of Toast or Pancake | Choice of Hashbr…" at bounding box center [187, 123] width 273 height 26
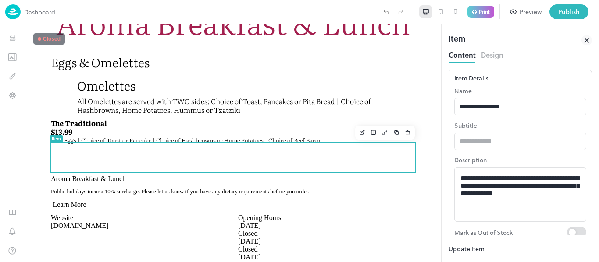
click at [496, 57] on button "Design" at bounding box center [492, 54] width 22 height 12
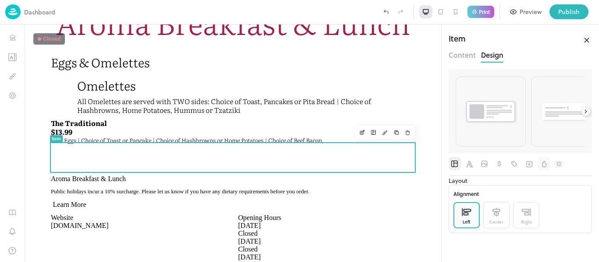
click at [546, 166] on icon "Background" at bounding box center [543, 164] width 9 height 9
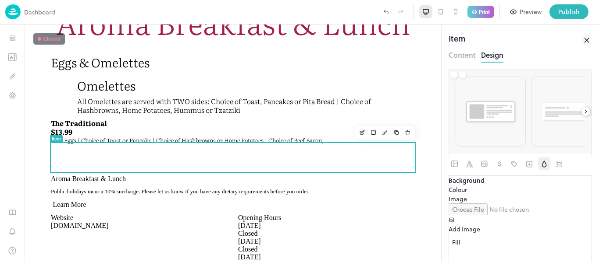
scroll to position [9, 0]
click at [530, 160] on icon "Addons" at bounding box center [528, 164] width 9 height 9
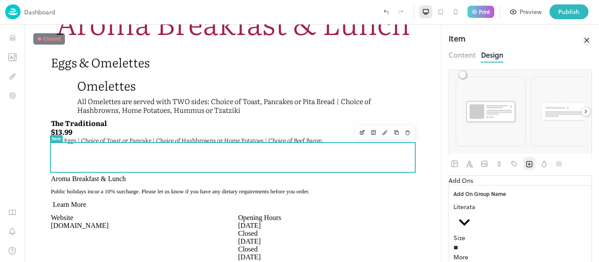
scroll to position [0, 0]
click at [514, 160] on icon "Labels" at bounding box center [514, 164] width 9 height 9
click at [502, 164] on icon "Pricing" at bounding box center [499, 164] width 9 height 9
click at [489, 167] on button "button" at bounding box center [484, 163] width 12 height 13
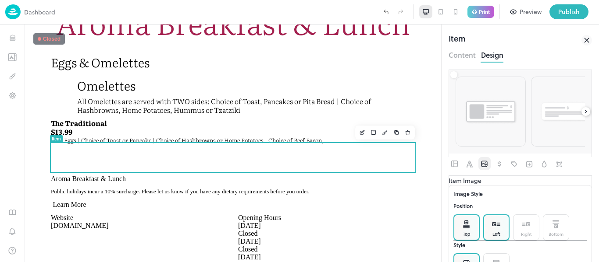
click at [471, 241] on div "Top" at bounding box center [466, 228] width 26 height 26
click at [494, 238] on div "Left" at bounding box center [496, 234] width 8 height 7
click at [471, 162] on icon "Font" at bounding box center [469, 164] width 9 height 9
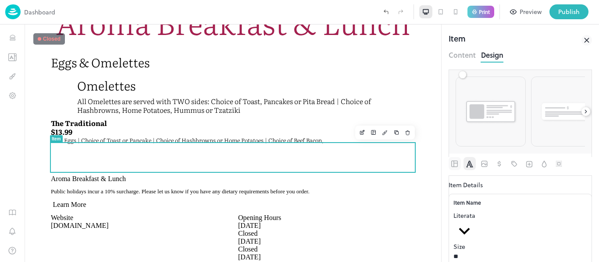
click at [452, 165] on icon "Layout" at bounding box center [454, 164] width 9 height 9
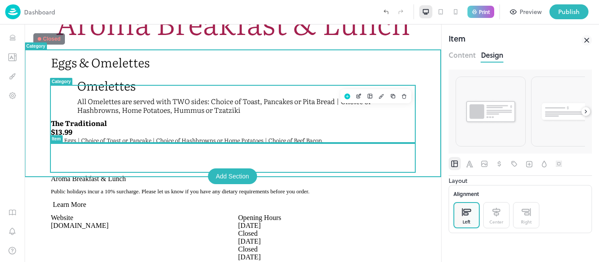
click at [107, 93] on p "Omelettes" at bounding box center [232, 85] width 311 height 15
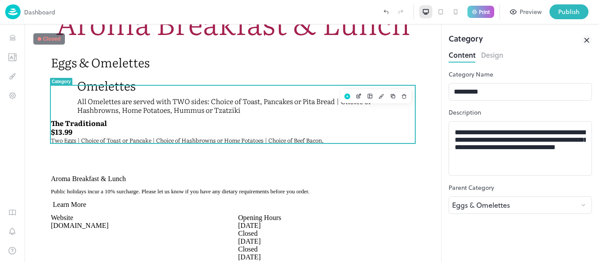
click at [490, 51] on button "Design" at bounding box center [492, 54] width 22 height 12
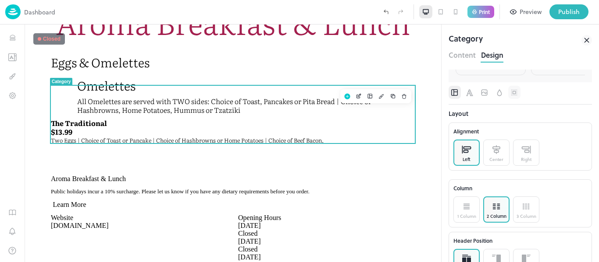
scroll to position [96, 0]
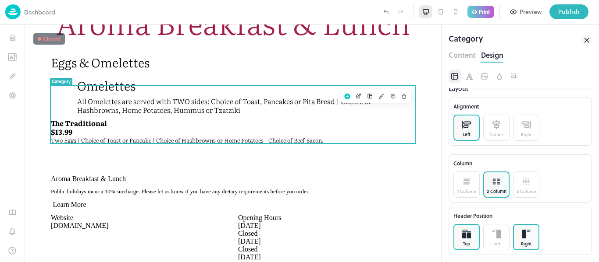
click at [533, 248] on div "Right" at bounding box center [526, 237] width 26 height 26
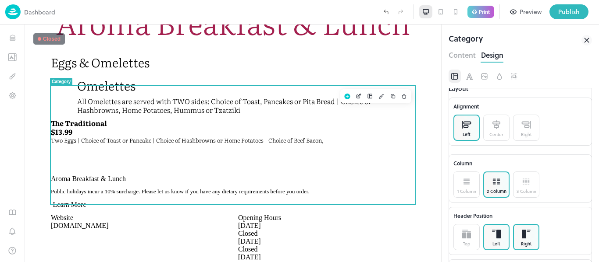
click at [508, 244] on div "Left" at bounding box center [496, 237] width 26 height 26
click at [525, 237] on rect at bounding box center [523, 234] width 4 height 9
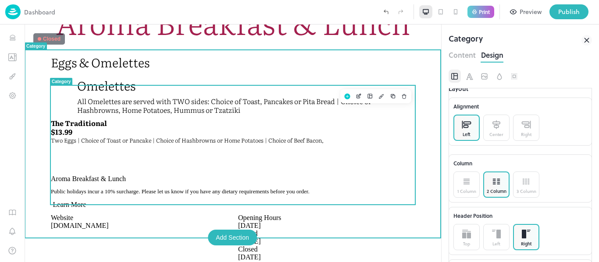
click at [105, 114] on div at bounding box center [232, 114] width 311 height 0
click at [358, 99] on icon "Edit" at bounding box center [358, 97] width 4 height 4
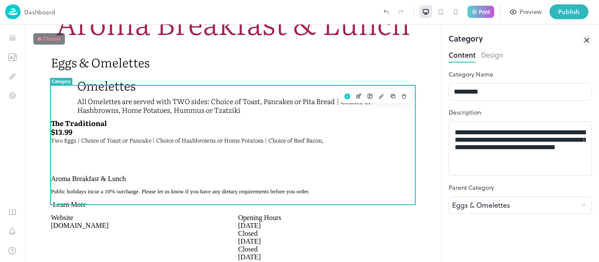
click at [499, 55] on button "Design" at bounding box center [492, 54] width 22 height 12
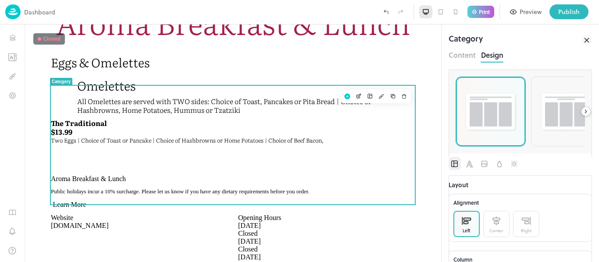
click at [505, 136] on div at bounding box center [490, 111] width 69 height 69
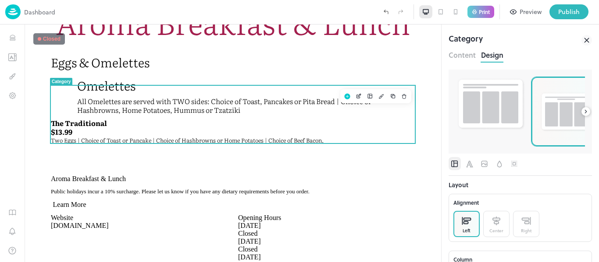
click at [551, 127] on img at bounding box center [565, 111] width 53 height 41
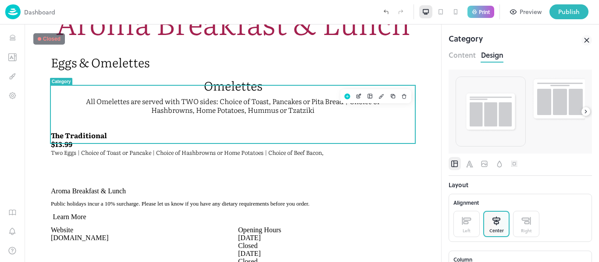
click at [586, 111] on icon at bounding box center [585, 112] width 6 height 6
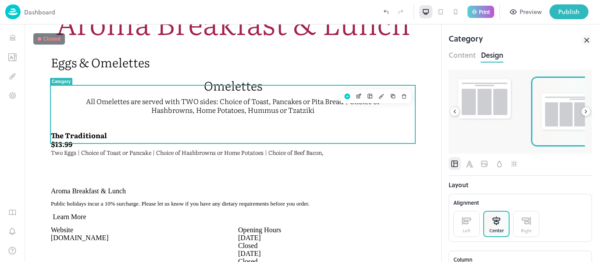
click at [551, 117] on img at bounding box center [565, 111] width 53 height 41
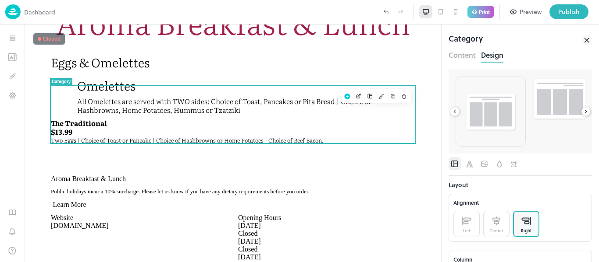
click at [589, 111] on div "Layout Alignment Left Center Right Column 1 Column 2 Column 3 Column Header Pos…" at bounding box center [519, 166] width 143 height 193
click at [583, 111] on icon at bounding box center [585, 112] width 6 height 6
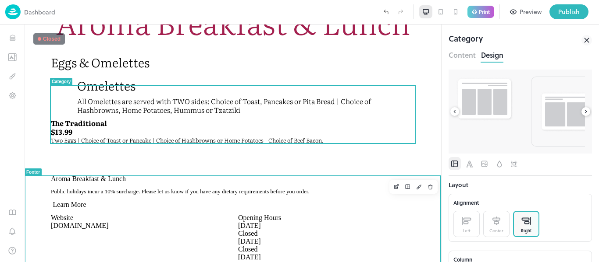
click at [292, 145] on span "Two Eggs | Choice of Toast or Pancake | Choice of Hashbrowns or Home Potatoes |…" at bounding box center [187, 140] width 273 height 8
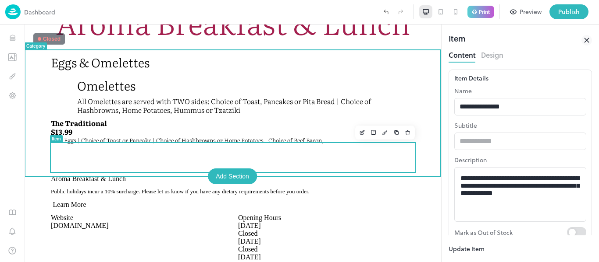
click at [491, 59] on button "Design" at bounding box center [492, 54] width 22 height 12
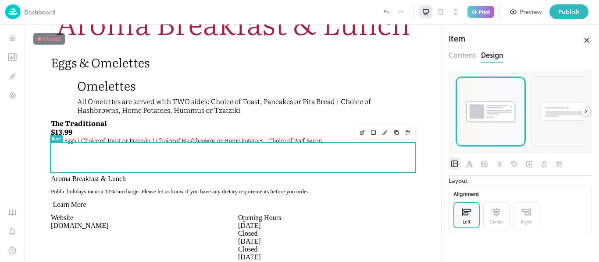
click at [492, 98] on div at bounding box center [490, 111] width 69 height 69
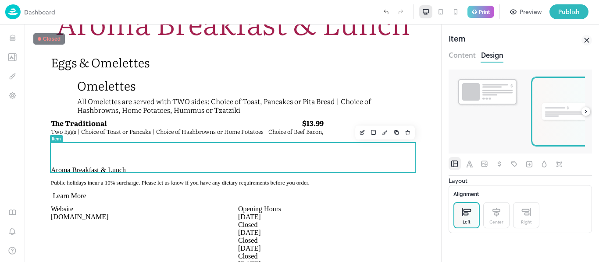
click at [535, 107] on div at bounding box center [565, 111] width 69 height 69
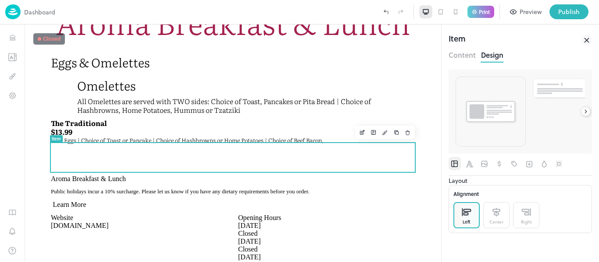
click at [586, 112] on icon at bounding box center [585, 111] width 2 height 3
click at [526, 110] on div at bounding box center [519, 112] width 129 height 70
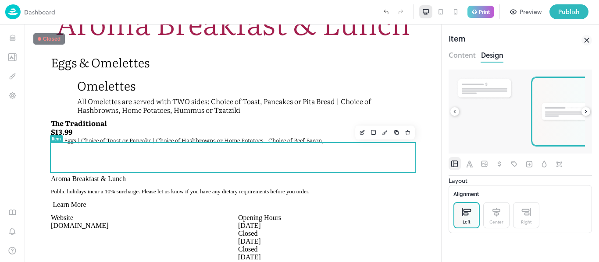
click at [550, 110] on img at bounding box center [565, 112] width 53 height 22
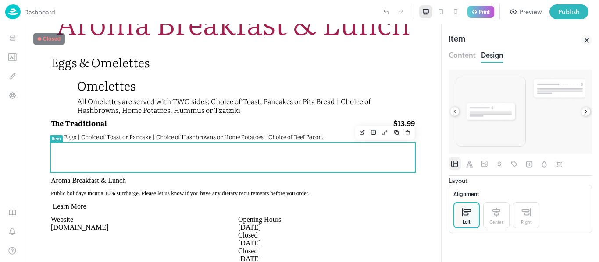
click at [587, 113] on icon at bounding box center [585, 112] width 6 height 6
click at [570, 114] on img at bounding box center [565, 111] width 53 height 23
click at [344, 111] on p "All Omelettes are served with TWO sides: Choice of Toast, Pancakes or Pita Brea…" at bounding box center [232, 106] width 311 height 18
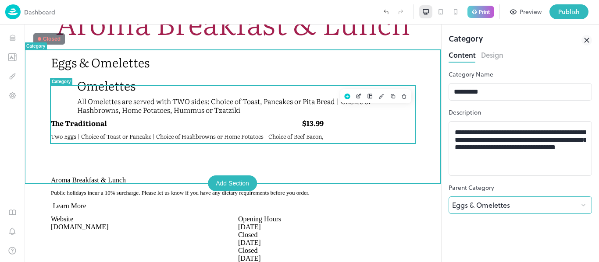
click at [488, 206] on body "**********" at bounding box center [299, 131] width 599 height 262
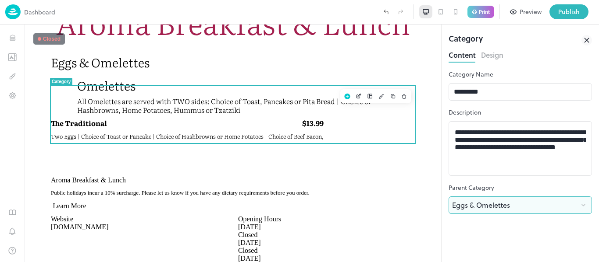
click at [476, 262] on li "Root" at bounding box center [299, 266] width 599 height 9
type input "****"
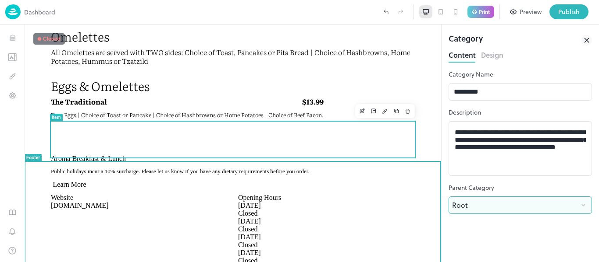
scroll to position [138, 0]
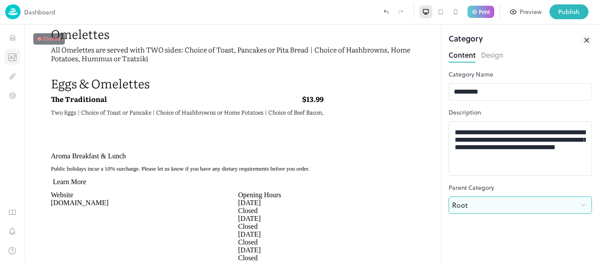
click at [10, 58] on icon "Templates" at bounding box center [10, 58] width 1 height 0
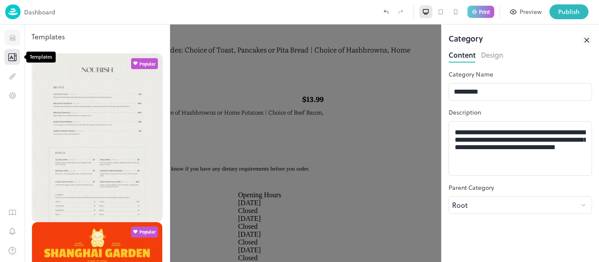
click at [14, 35] on icon "Items" at bounding box center [12, 38] width 8 height 8
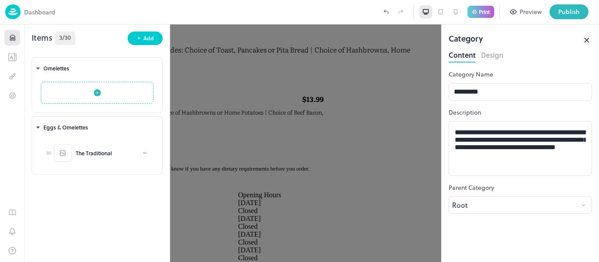
drag, startPoint x: 81, startPoint y: 70, endPoint x: 74, endPoint y: 145, distance: 75.2
click at [74, 145] on div "Omelettes Eggs & Omelettes The Traditional To pick up a draggable item, press t…" at bounding box center [97, 114] width 145 height 124
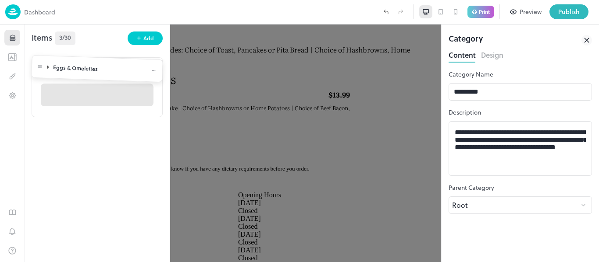
drag, startPoint x: 38, startPoint y: 131, endPoint x: 40, endPoint y: 64, distance: 66.6
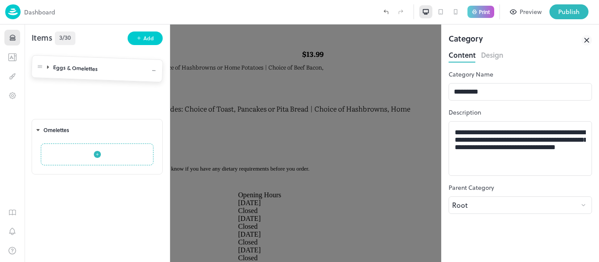
scroll to position [219, 0]
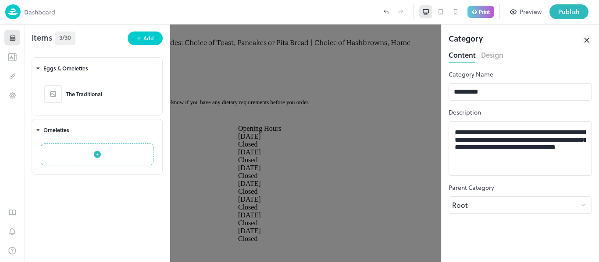
click at [238, 81] on div at bounding box center [299, 131] width 599 height 262
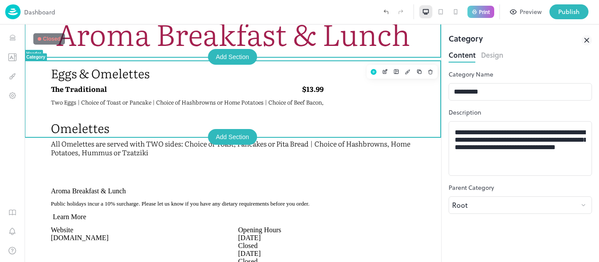
scroll to position [111, 0]
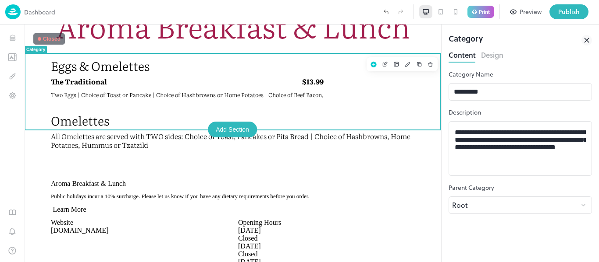
click at [93, 68] on p "Eggs & Omelettes" at bounding box center [233, 65] width 364 height 15
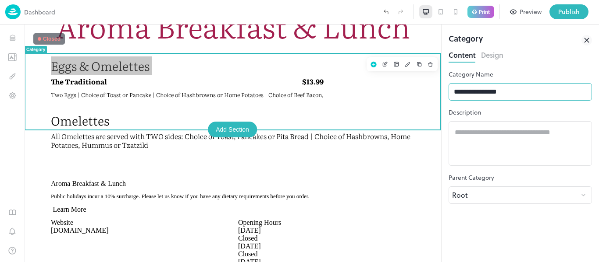
click at [512, 90] on input "**********" at bounding box center [519, 92] width 143 height 18
type input "**********"
click at [535, 66] on div "**********" at bounding box center [519, 163] width 143 height 200
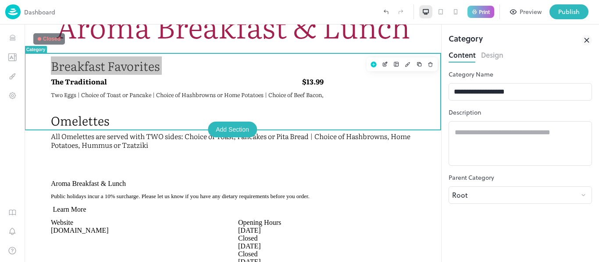
click at [531, 64] on div "**********" at bounding box center [519, 163] width 143 height 200
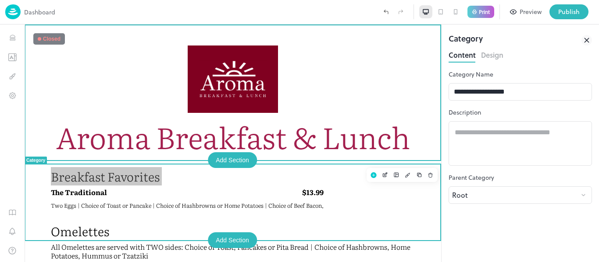
scroll to position [28, 0]
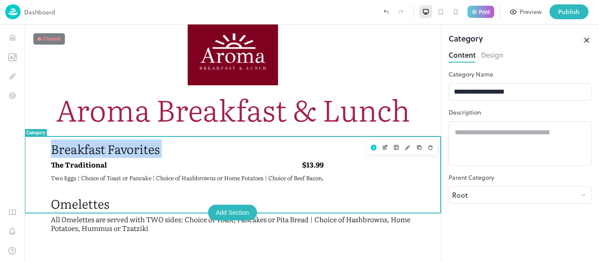
click at [103, 147] on p "Breakfast Favorites" at bounding box center [233, 149] width 364 height 15
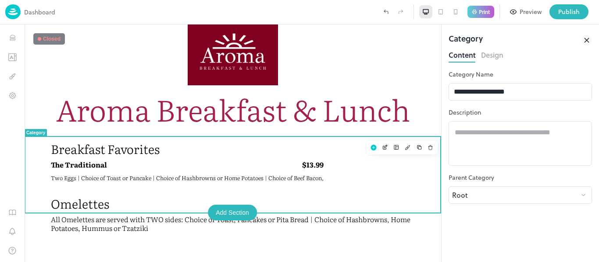
click at [199, 149] on p "Breakfast Favorites" at bounding box center [233, 149] width 364 height 15
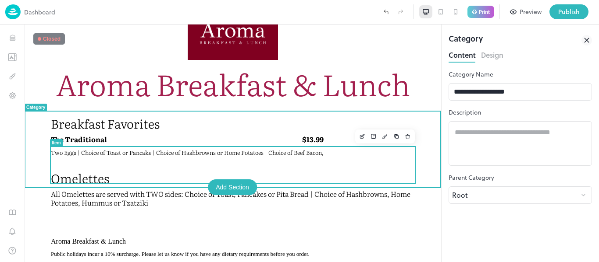
scroll to position [54, 0]
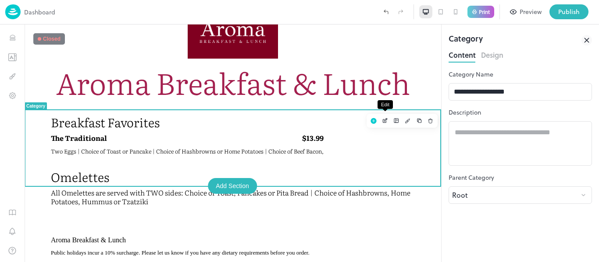
click at [384, 124] on icon "Edit" at bounding box center [385, 121] width 7 height 6
click at [488, 101] on div "**********" at bounding box center [519, 166] width 143 height 193
click at [479, 96] on input "**********" at bounding box center [519, 92] width 143 height 18
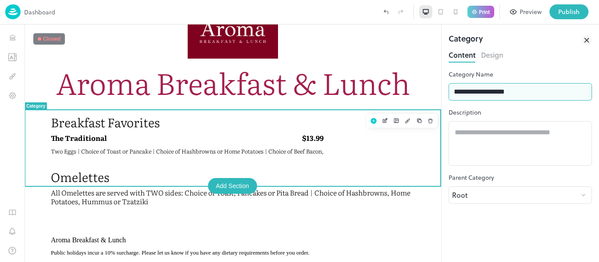
click at [479, 96] on input "**********" at bounding box center [519, 92] width 143 height 18
type input "*"
type input "**********"
click at [494, 120] on div "**********" at bounding box center [519, 166] width 143 height 193
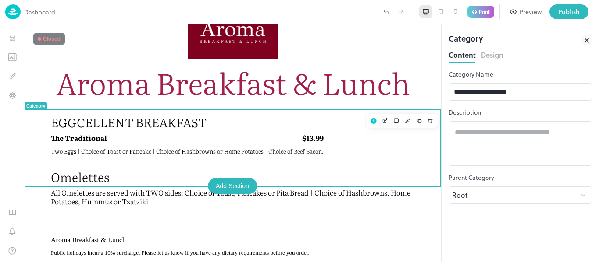
click at [494, 120] on div "**********" at bounding box center [519, 166] width 143 height 193
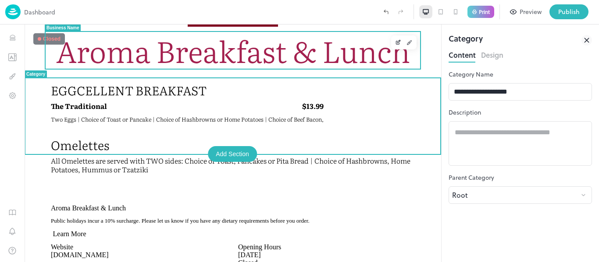
scroll to position [89, 0]
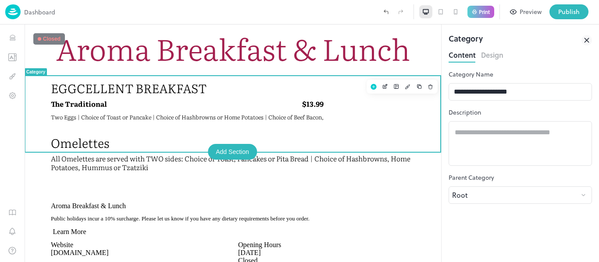
click at [304, 84] on p "EGGCELLENT BREAKFAST" at bounding box center [233, 88] width 364 height 15
click at [491, 60] on div "Content Design" at bounding box center [519, 55] width 143 height 14
click at [497, 45] on div "Category" at bounding box center [519, 40] width 143 height 16
click at [499, 49] on button "Design" at bounding box center [492, 54] width 22 height 12
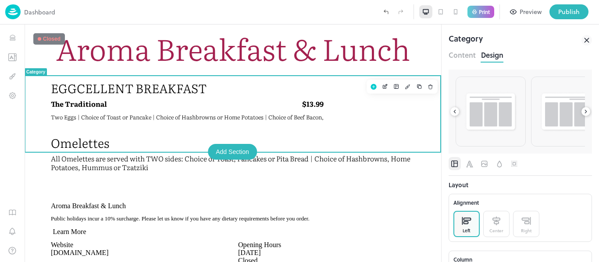
click at [584, 111] on icon at bounding box center [585, 112] width 6 height 6
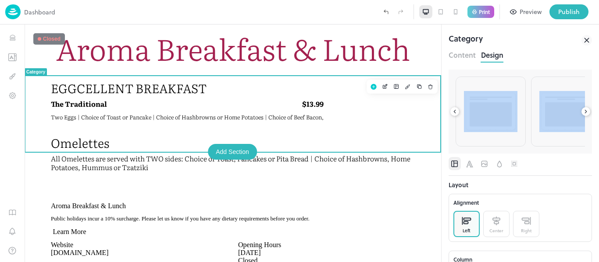
click at [584, 111] on icon at bounding box center [585, 112] width 6 height 6
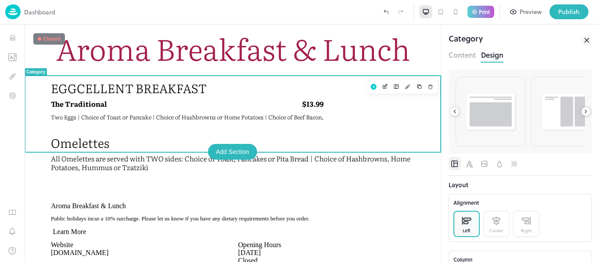
click at [584, 111] on icon at bounding box center [585, 112] width 6 height 6
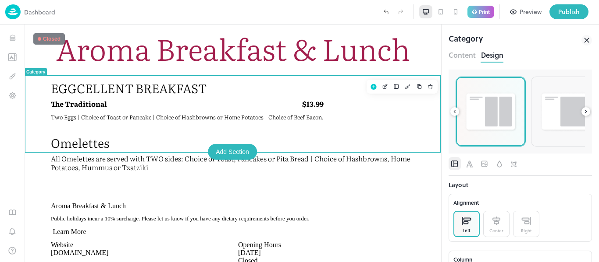
click at [484, 129] on img at bounding box center [490, 111] width 53 height 41
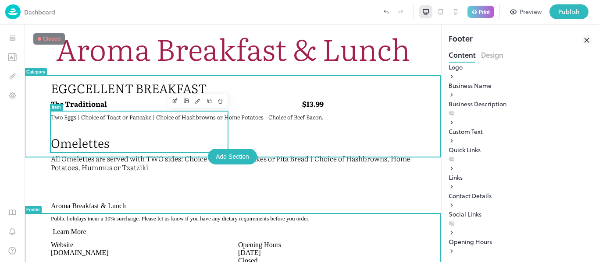
click at [201, 121] on span "Two Eggs | Choice of Toast or Pancake | Choice of Hashbrowns or Home Potatoes |…" at bounding box center [187, 117] width 273 height 8
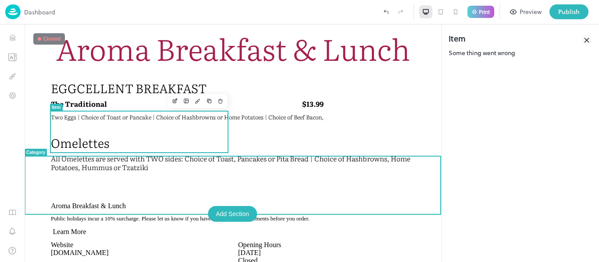
click at [170, 121] on span "Two Eggs | Choice of Toast or Pancake | Choice of Hashbrowns or Home Potatoes |…" at bounding box center [187, 117] width 273 height 8
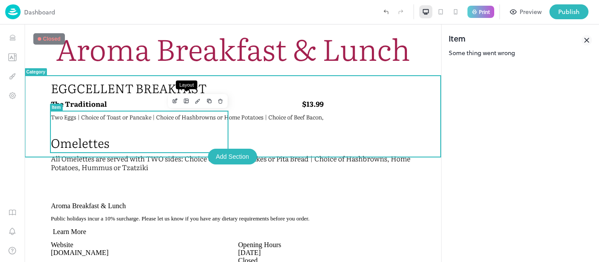
click at [185, 103] on icon "Layout" at bounding box center [186, 101] width 5 height 5
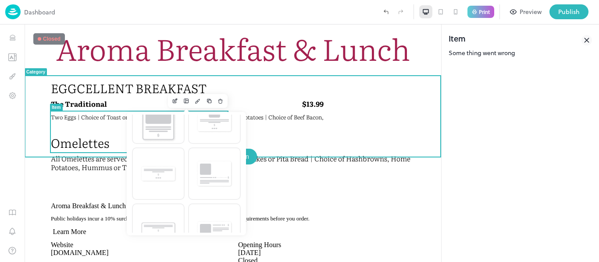
scroll to position [220, 0]
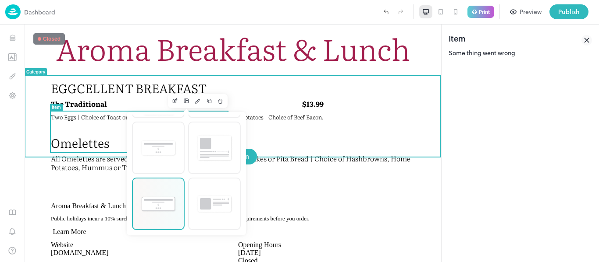
click at [148, 211] on img at bounding box center [158, 204] width 37 height 18
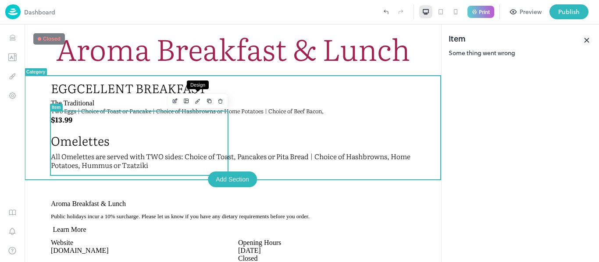
click at [194, 103] on button "Design" at bounding box center [197, 101] width 11 height 11
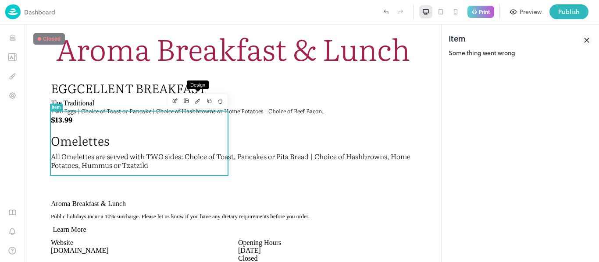
click at [588, 40] on icon at bounding box center [586, 40] width 11 height 11
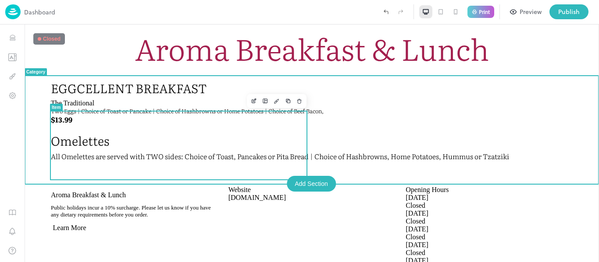
click at [180, 115] on span "Two Eggs | Choice of Toast or Pancake | Choice of Hashbrowns or Home Potatoes |…" at bounding box center [187, 111] width 273 height 8
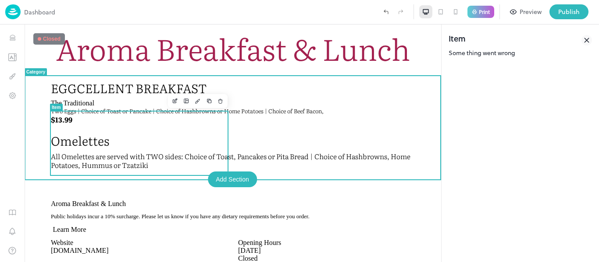
click at [184, 103] on icon "Layout" at bounding box center [186, 101] width 5 height 5
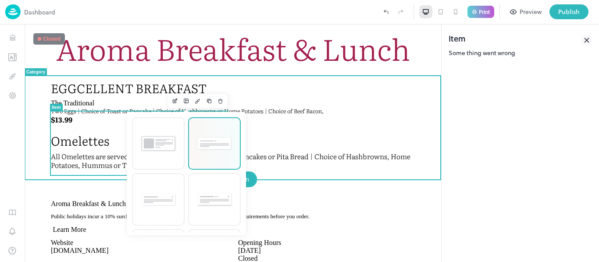
click at [209, 154] on div at bounding box center [214, 143] width 51 height 51
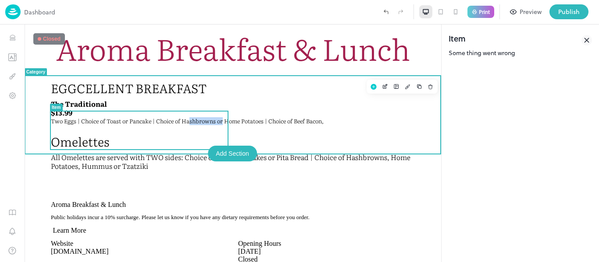
drag, startPoint x: 187, startPoint y: 128, endPoint x: 425, endPoint y: 115, distance: 237.9
click at [425, 115] on div "EGGCELLENT BREAKFAST The Traditional $13.99 Two Eggs | Choice of Toast or Panca…" at bounding box center [233, 102] width 416 height 53
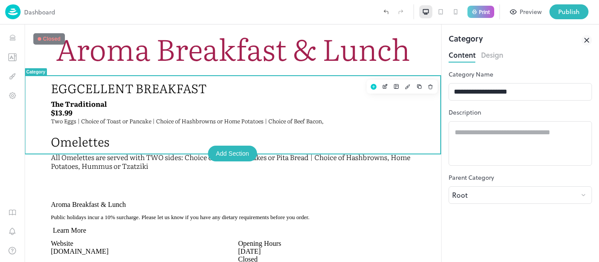
click at [193, 99] on div "EGGCELLENT BREAKFAST" at bounding box center [233, 90] width 364 height 19
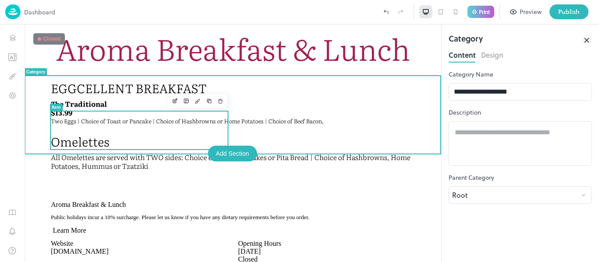
click at [122, 125] on div "The Traditional $13.99 Two Eggs | Choice of Toast or Pancake | Choice of Hashbr…" at bounding box center [187, 112] width 273 height 26
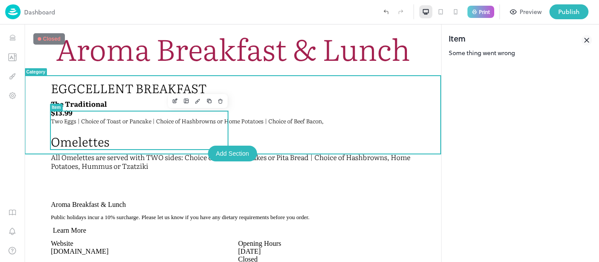
click at [184, 101] on icon "Layout" at bounding box center [186, 101] width 6 height 6
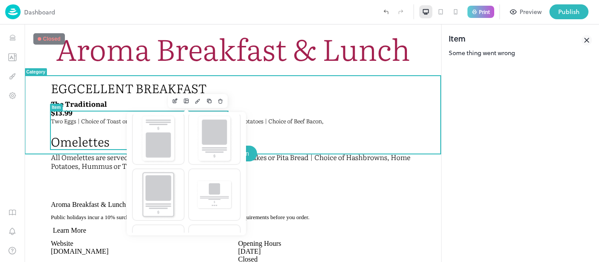
scroll to position [129, 0]
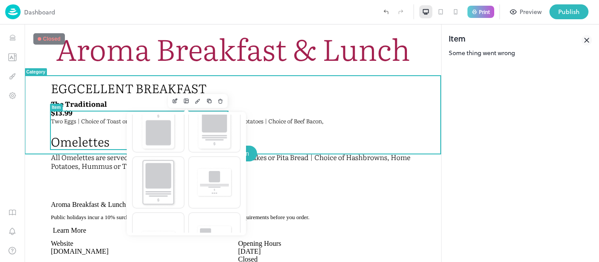
click at [210, 174] on img at bounding box center [214, 182] width 37 height 30
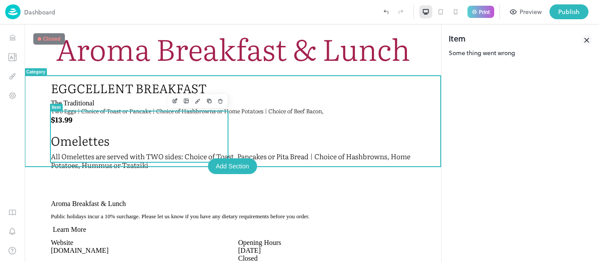
click at [179, 124] on div "The Traditional Two Eggs | Choice of Toast or Pancake | Choice of Hashbrowns or…" at bounding box center [187, 111] width 273 height 25
click at [188, 104] on button "Layout" at bounding box center [186, 101] width 11 height 11
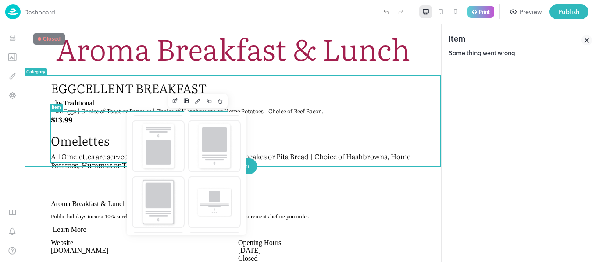
scroll to position [118, 0]
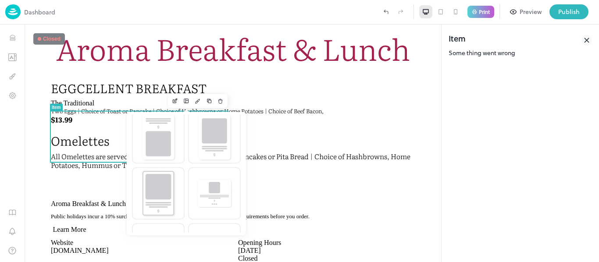
click at [77, 14] on div at bounding box center [216, 11] width 323 height 15
click at [8, 12] on img at bounding box center [12, 11] width 15 height 15
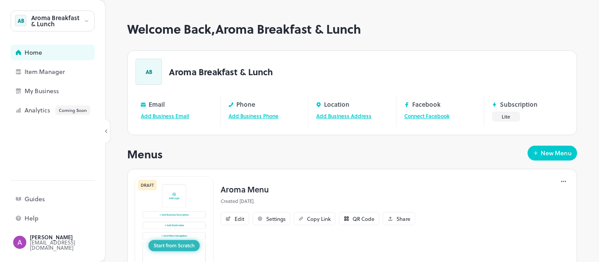
scroll to position [41, 0]
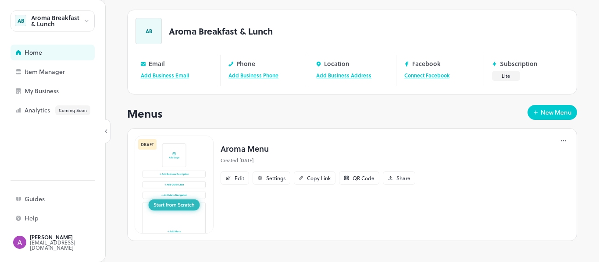
click at [566, 141] on icon at bounding box center [563, 141] width 9 height 9
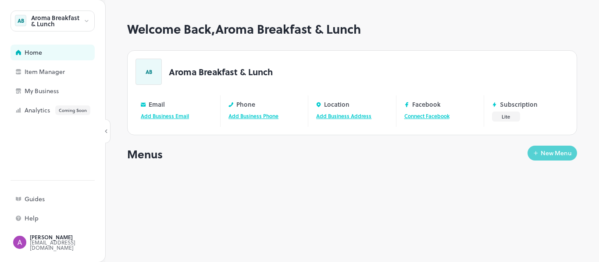
click at [553, 154] on div "New Menu" at bounding box center [555, 153] width 31 height 6
type input "**********"
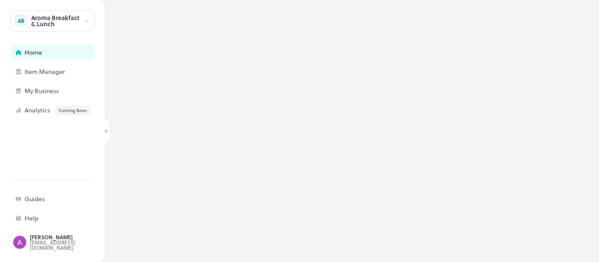
click at [270, 235] on div at bounding box center [299, 131] width 599 height 262
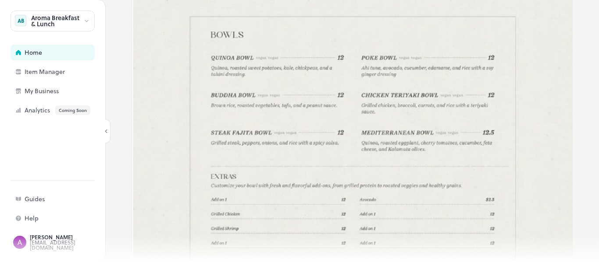
scroll to position [834, 0]
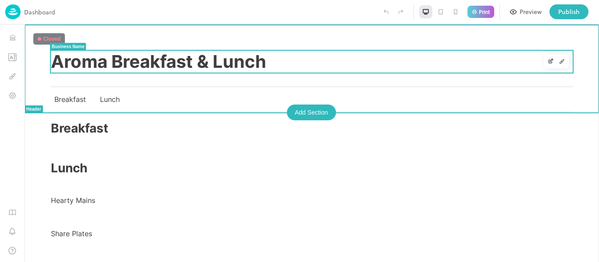
click at [307, 67] on div "Aroma Breakfast & Lunch" at bounding box center [311, 62] width 521 height 22
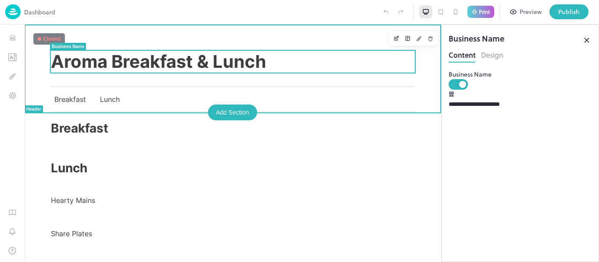
click at [319, 35] on div "Aroma Breakfast & Lunch Breakfast Lunch" at bounding box center [233, 69] width 416 height 88
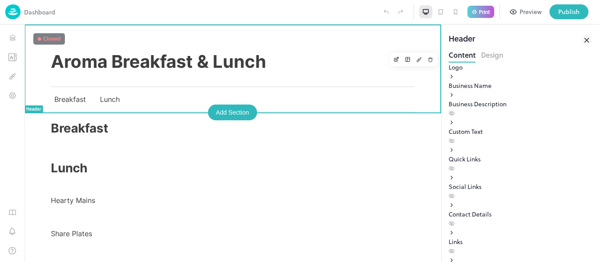
click at [471, 81] on div "Logo" at bounding box center [519, 72] width 143 height 18
click at [495, 72] on div "Logo" at bounding box center [519, 67] width 143 height 9
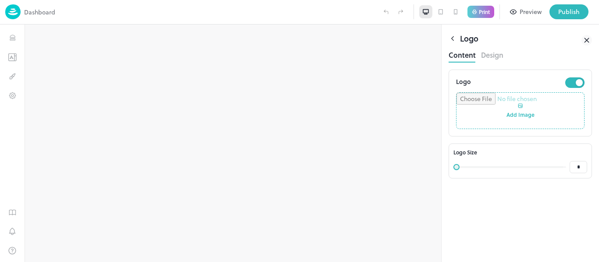
click at [512, 101] on input "file" at bounding box center [520, 111] width 128 height 36
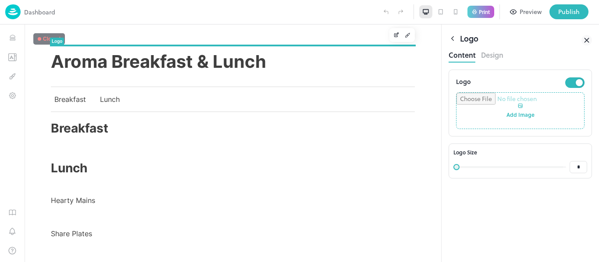
type input "**********"
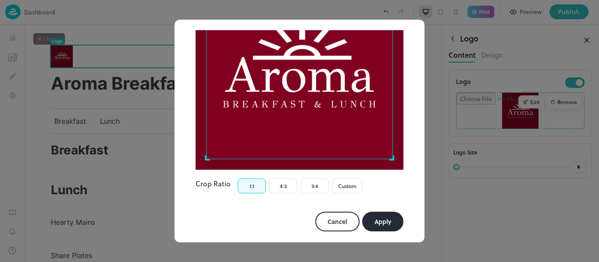
scroll to position [113, 0]
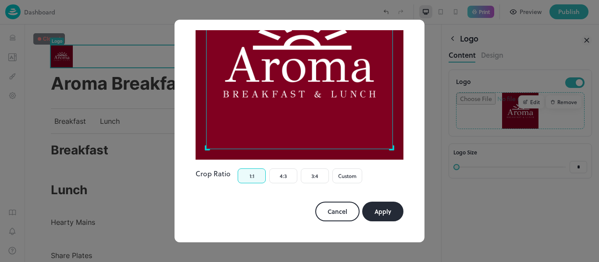
click at [396, 212] on button "Apply" at bounding box center [382, 212] width 41 height 20
click at [386, 214] on button "Apply" at bounding box center [382, 212] width 41 height 20
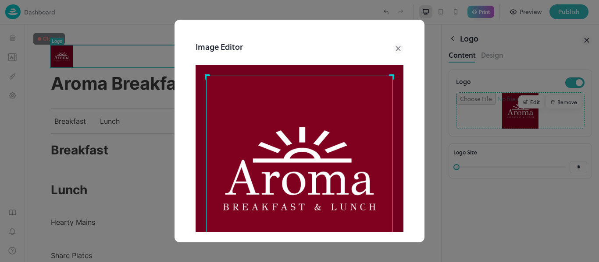
click at [401, 209] on img at bounding box center [299, 169] width 208 height 208
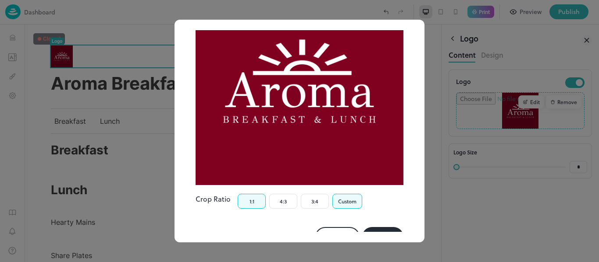
scroll to position [113, 0]
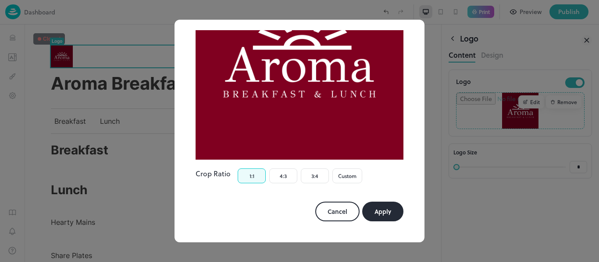
click at [255, 182] on button "1:1" at bounding box center [251, 176] width 28 height 15
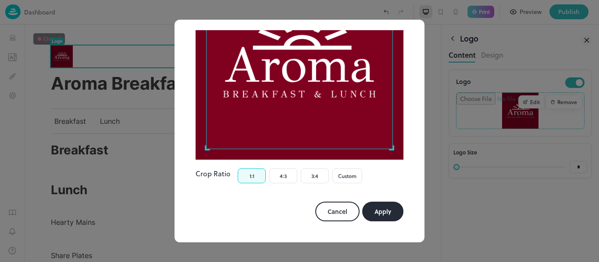
click at [388, 209] on button "Apply" at bounding box center [382, 212] width 41 height 20
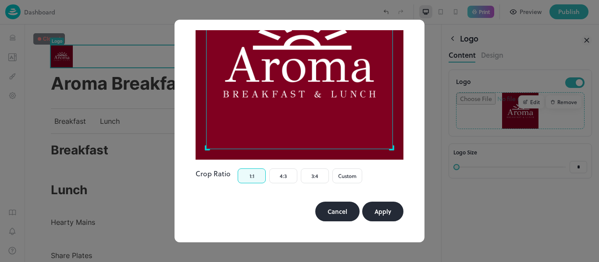
click at [334, 221] on button "Cancel" at bounding box center [337, 212] width 44 height 20
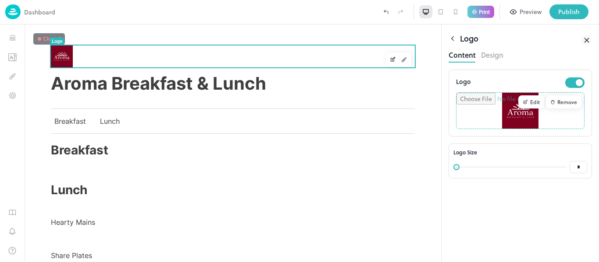
click at [485, 169] on span at bounding box center [509, 167] width 107 height 13
type input "**"
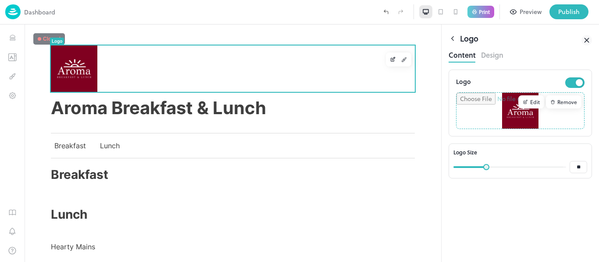
click at [490, 59] on button "Design" at bounding box center [492, 54] width 22 height 12
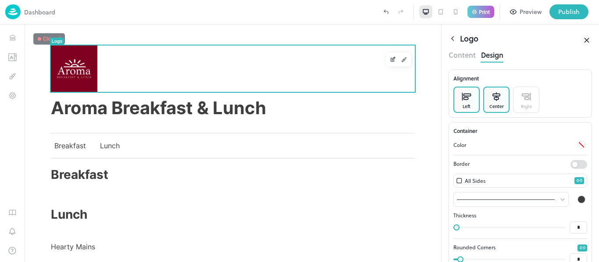
click at [493, 95] on icon at bounding box center [496, 96] width 9 height 9
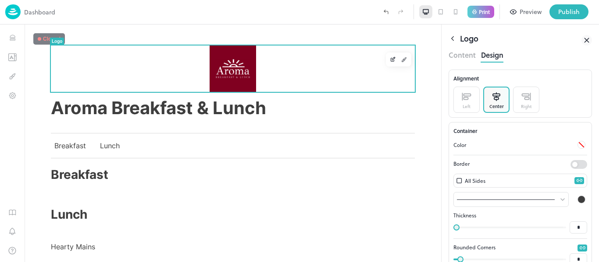
scroll to position [45, 0]
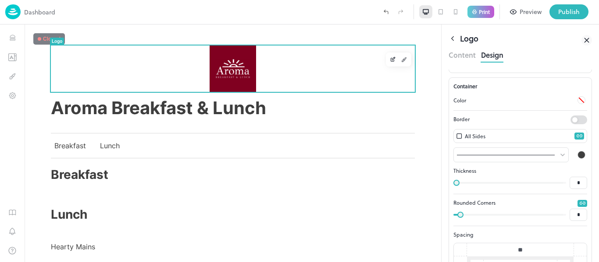
click at [466, 50] on button "Content" at bounding box center [461, 54] width 27 height 12
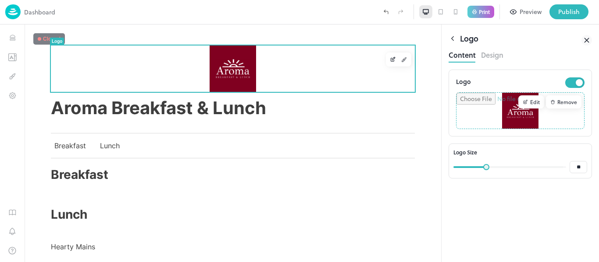
type input "**"
click at [523, 172] on span at bounding box center [509, 167] width 107 height 13
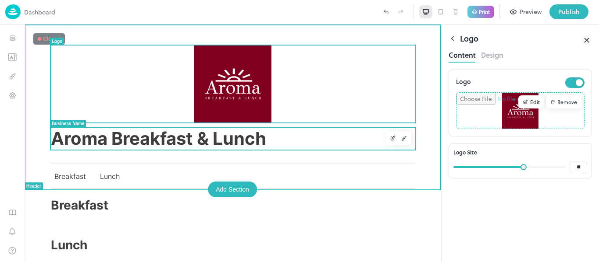
click at [218, 141] on span "Aroma Breakfast & Lunch" at bounding box center [158, 139] width 215 height 22
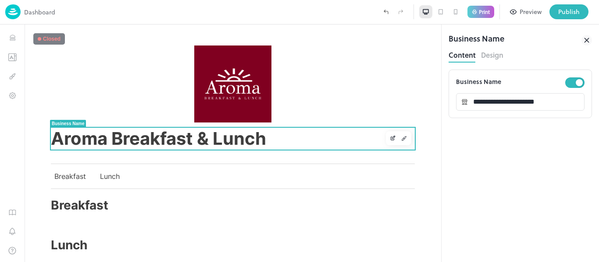
click at [498, 58] on button "Design" at bounding box center [492, 54] width 22 height 12
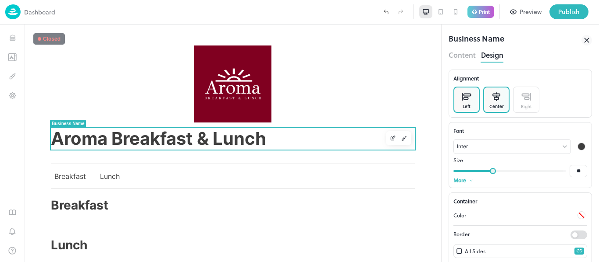
click at [507, 97] on div "Center" at bounding box center [496, 100] width 26 height 26
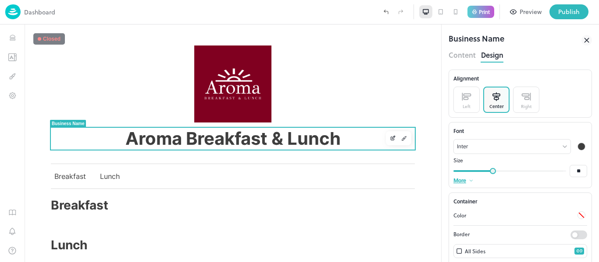
click at [372, 97] on div at bounding box center [233, 84] width 364 height 77
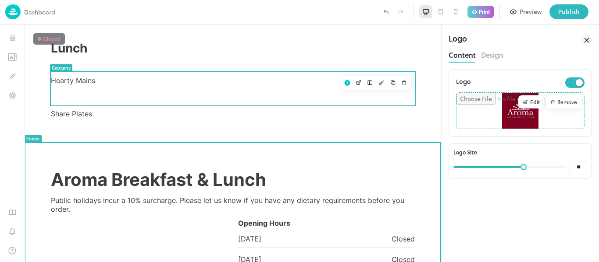
scroll to position [80, 0]
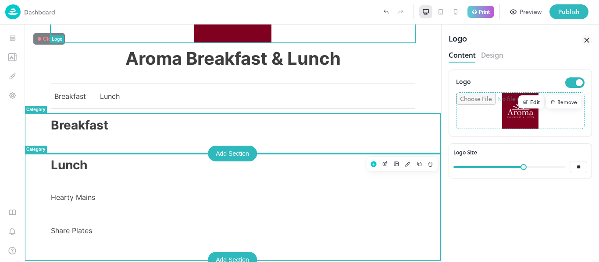
click at [201, 172] on p "Lunch" at bounding box center [233, 165] width 364 height 15
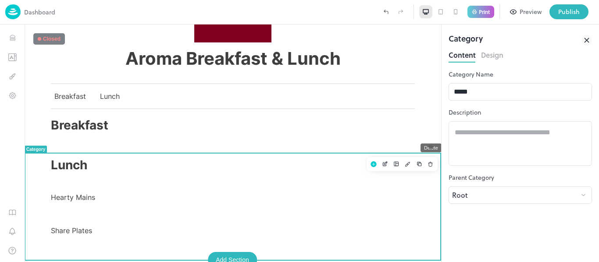
click at [431, 163] on icon "Delete" at bounding box center [430, 164] width 6 height 6
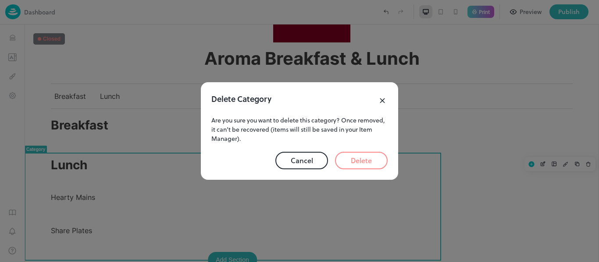
click at [354, 164] on button "Delete" at bounding box center [361, 161] width 53 height 18
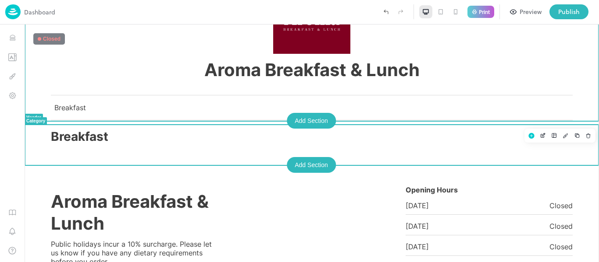
scroll to position [74, 0]
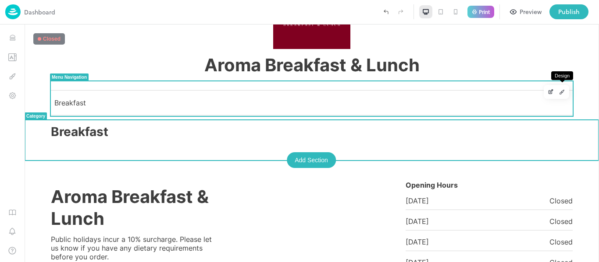
click at [557, 93] on button "Design" at bounding box center [561, 91] width 11 height 11
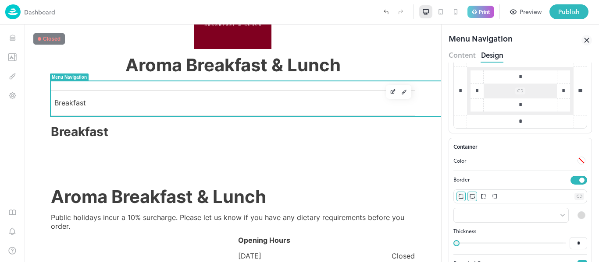
scroll to position [481, 0]
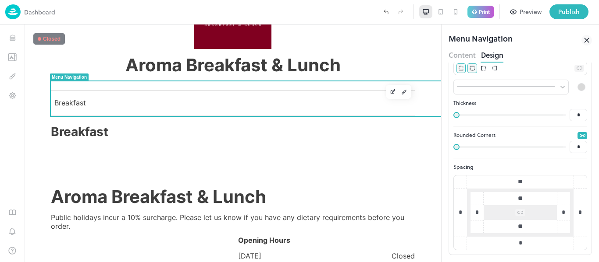
click at [584, 46] on div at bounding box center [586, 40] width 11 height 16
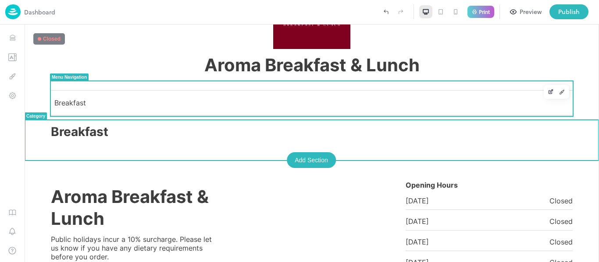
click at [261, 107] on div "Breakfast" at bounding box center [311, 102] width 521 height 25
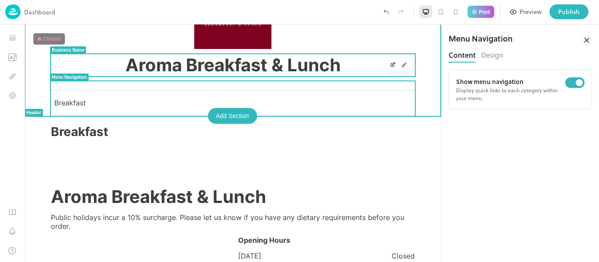
click at [125, 61] on span "Aroma Breakfast & Lunch" at bounding box center [232, 65] width 215 height 22
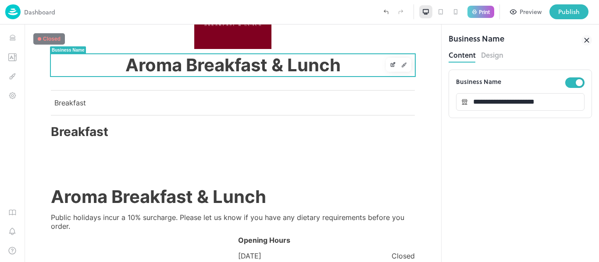
click at [490, 62] on div "Content Design" at bounding box center [519, 55] width 143 height 14
